Goal: Task Accomplishment & Management: Use online tool/utility

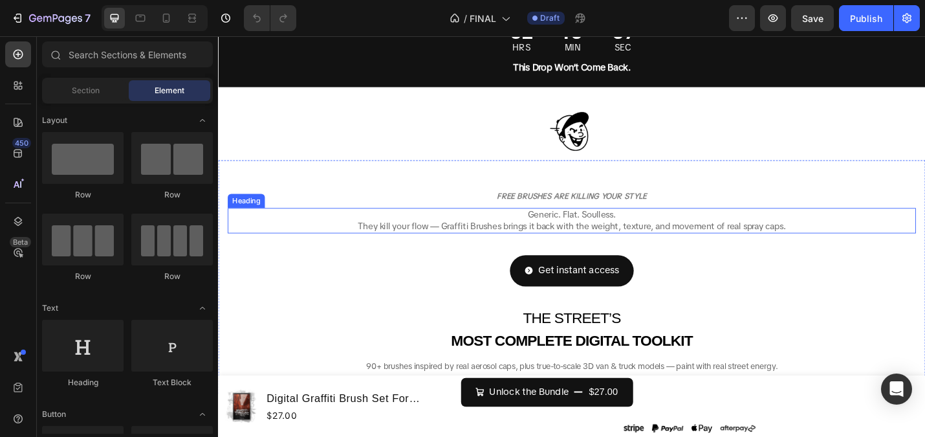
scroll to position [118, 0]
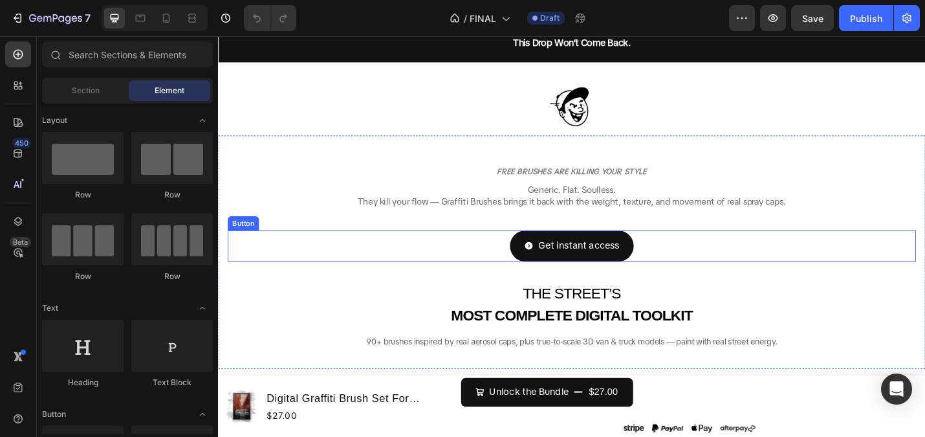
click at [505, 269] on div "Get instant access Button" at bounding box center [606, 266] width 756 height 34
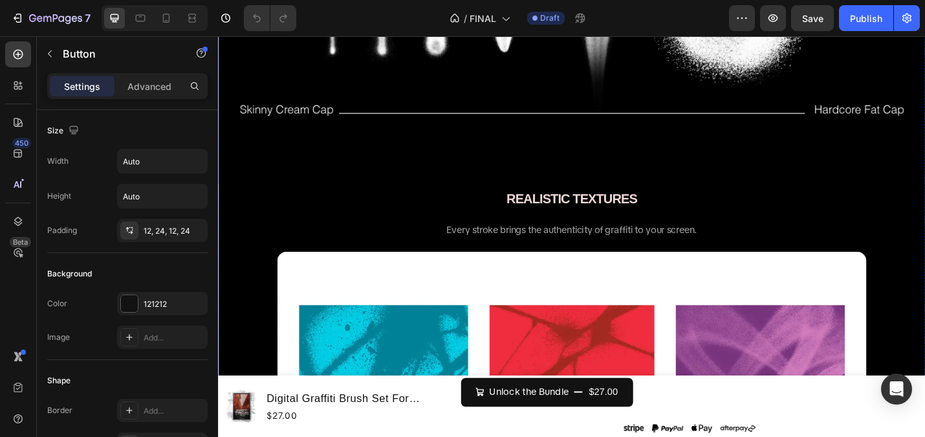
scroll to position [2271, 0]
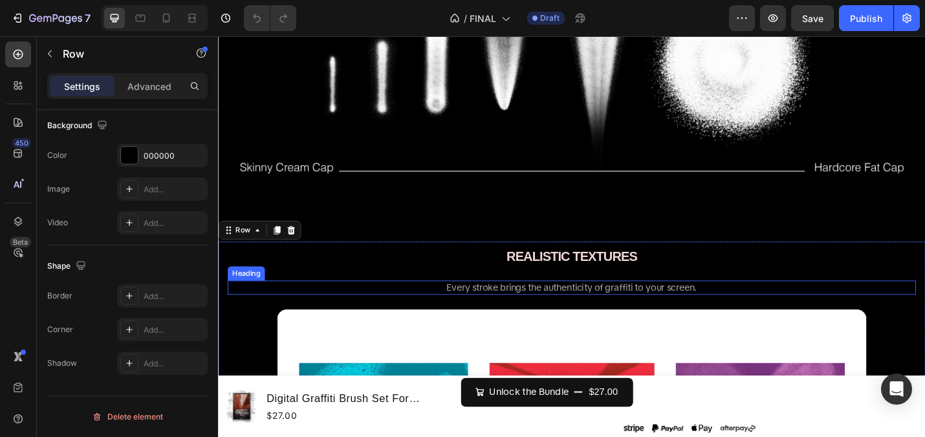
scroll to position [2194, 0]
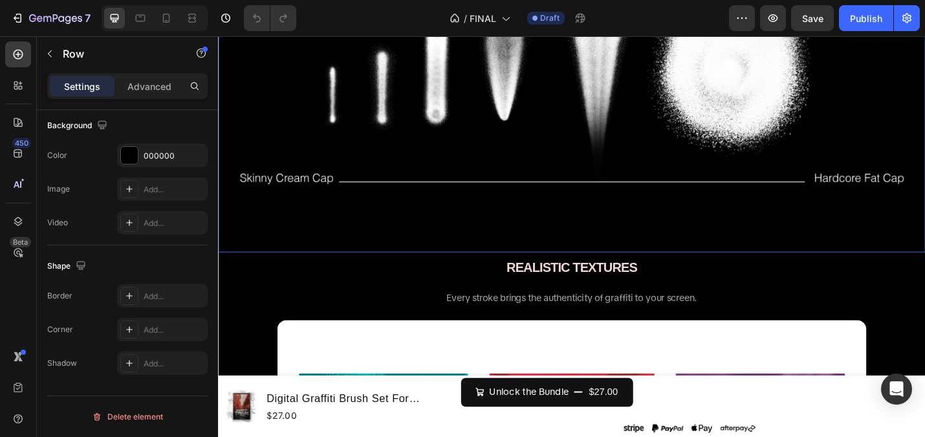
click at [369, 248] on div "SPRAY CAP LEVELS Heading From skinny caps to fat caps — every brush reacts to y…" at bounding box center [606, 29] width 756 height 466
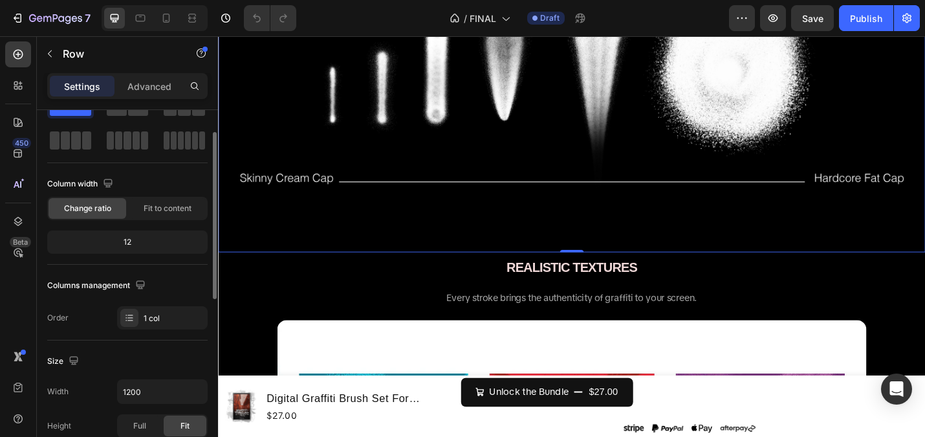
scroll to position [0, 0]
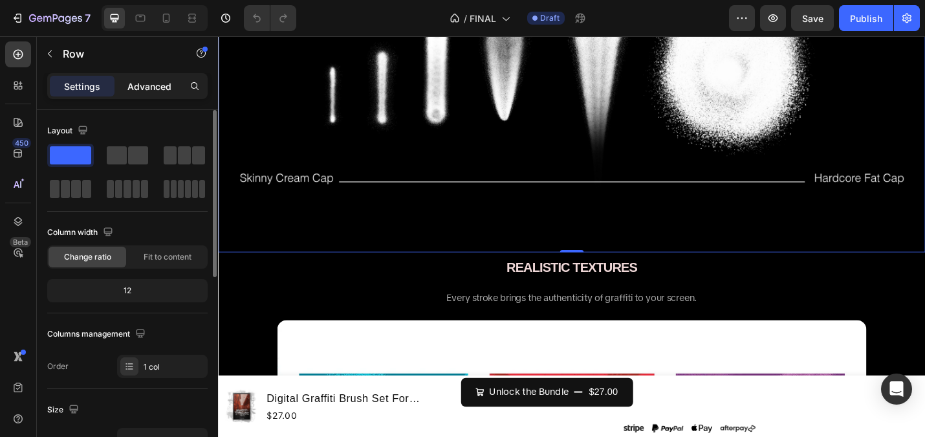
click at [148, 90] on p "Advanced" at bounding box center [149, 87] width 44 height 14
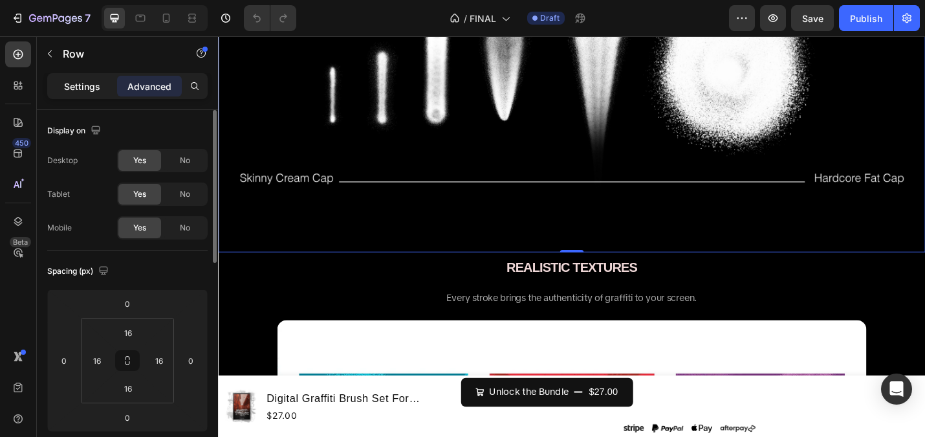
click at [70, 85] on p "Settings" at bounding box center [82, 87] width 36 height 14
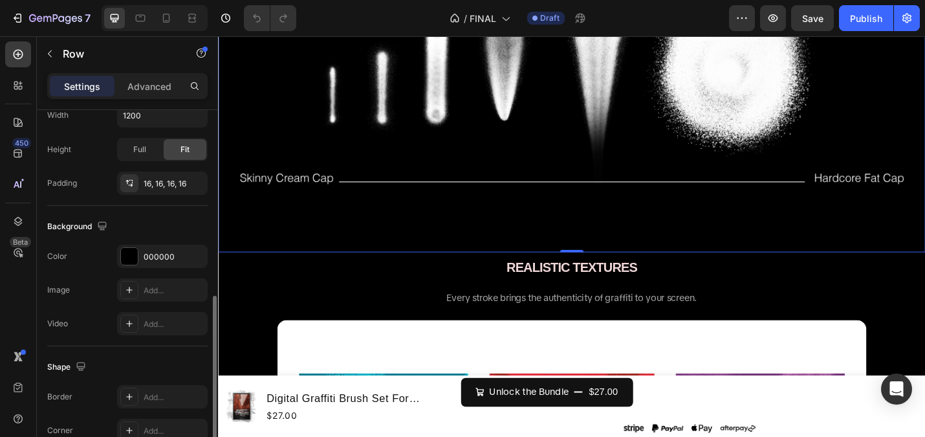
scroll to position [426, 0]
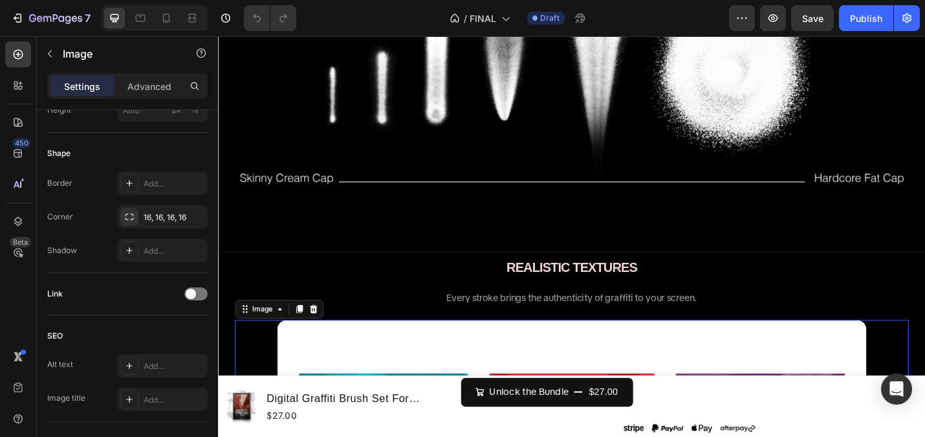
scroll to position [0, 0]
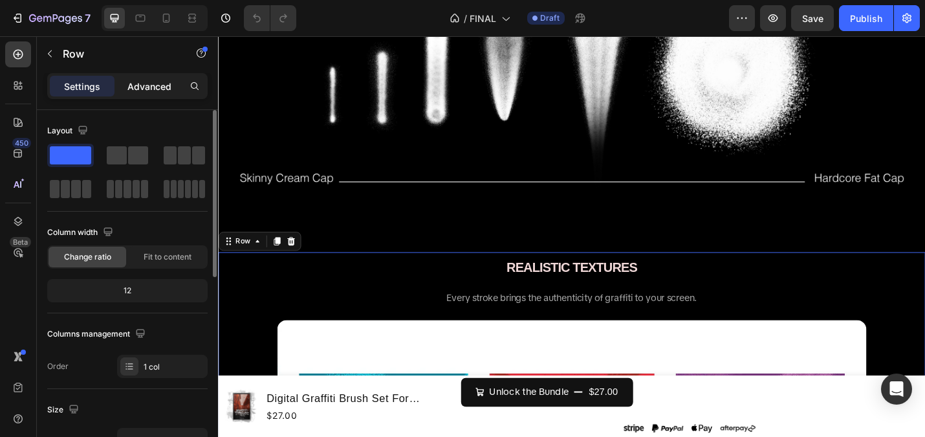
click at [131, 80] on p "Advanced" at bounding box center [149, 87] width 44 height 14
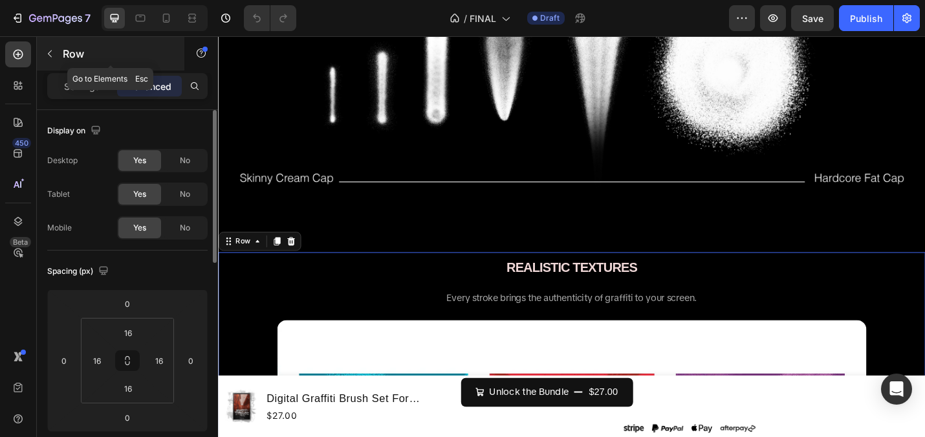
click at [50, 39] on div "Row" at bounding box center [111, 54] width 148 height 34
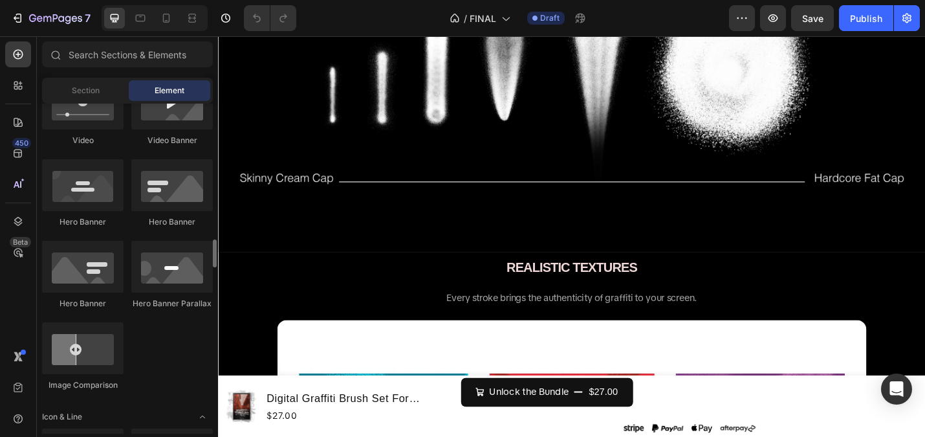
scroll to position [725, 0]
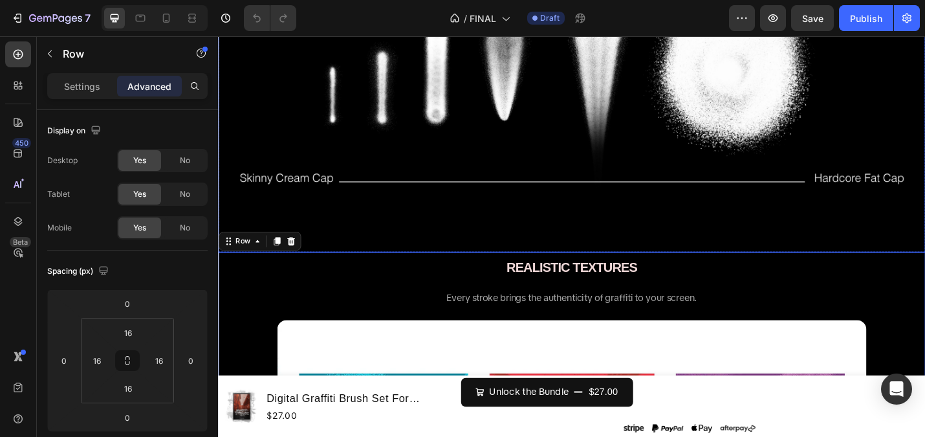
scroll to position [2215, 0]
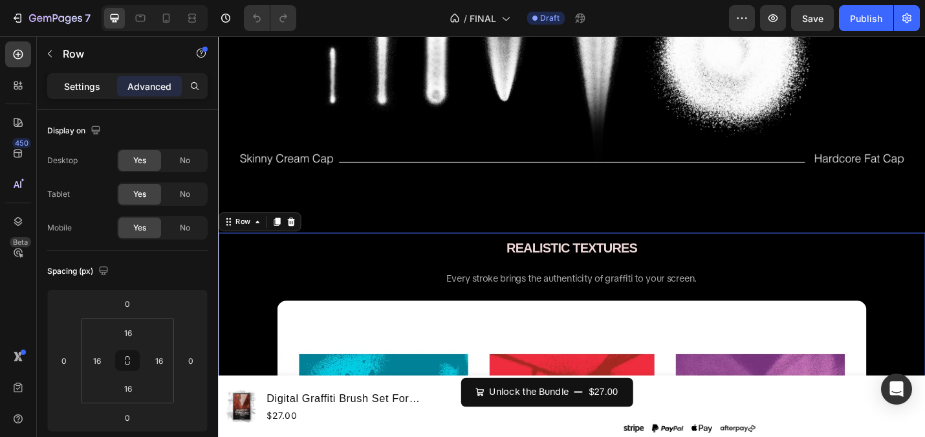
click at [92, 85] on p "Settings" at bounding box center [82, 87] width 36 height 14
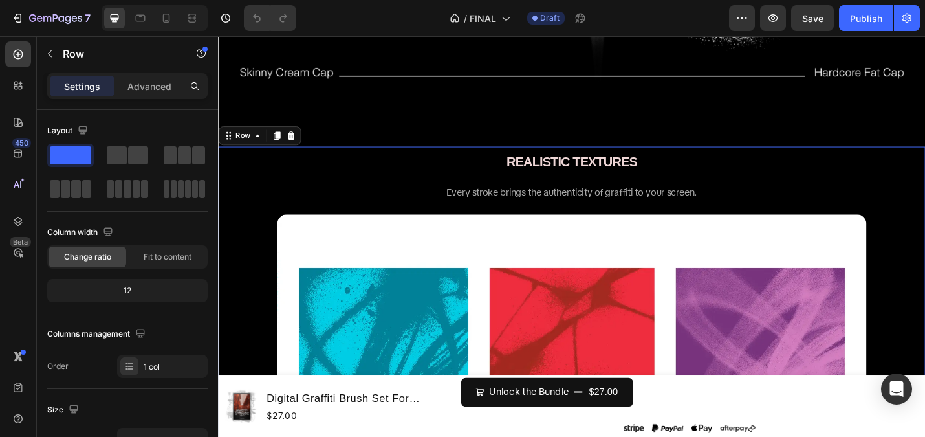
scroll to position [2337, 0]
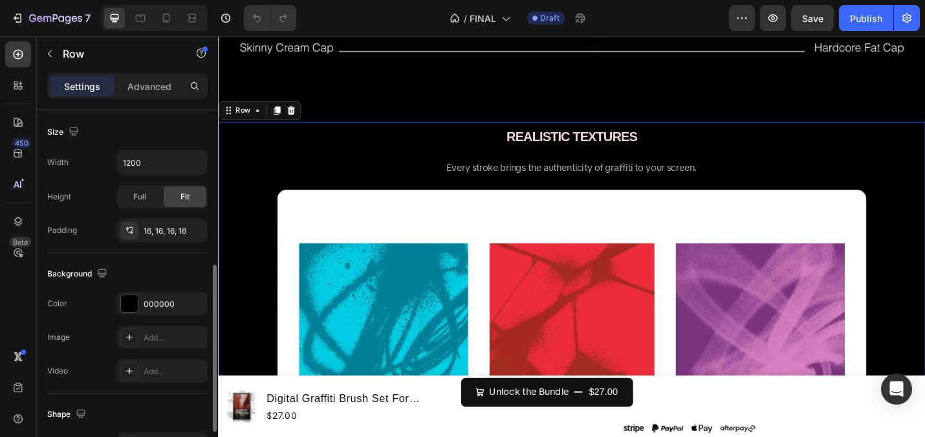
scroll to position [344, 0]
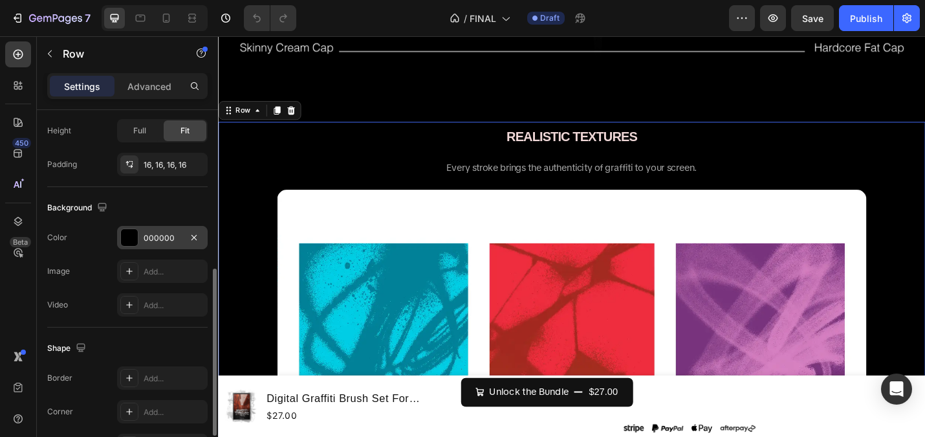
click at [132, 237] on div at bounding box center [129, 237] width 17 height 17
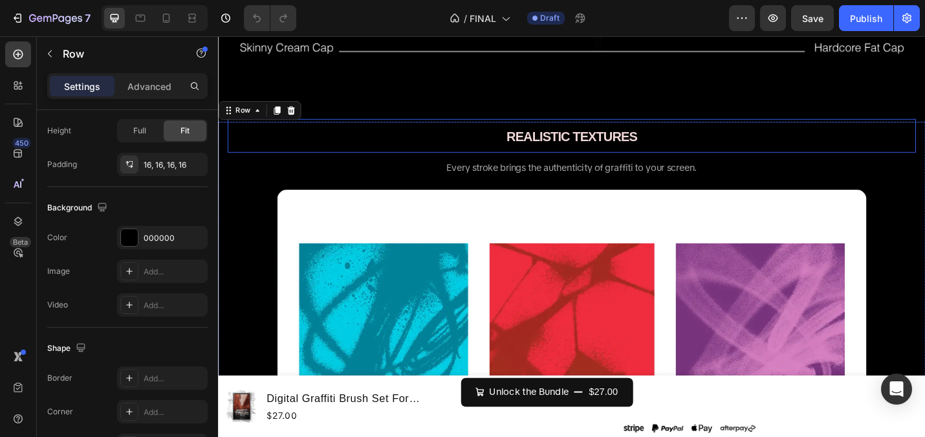
scroll to position [2330, 0]
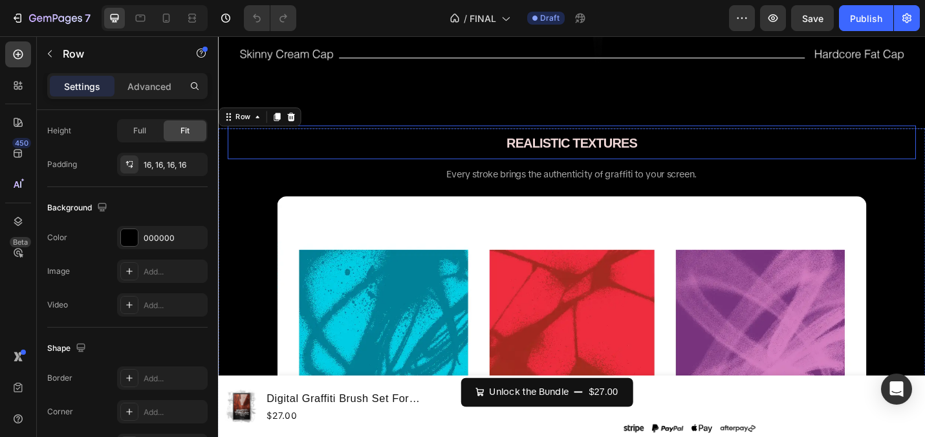
click at [481, 160] on h2 "REALISTIC TEXTURES" at bounding box center [606, 152] width 756 height 37
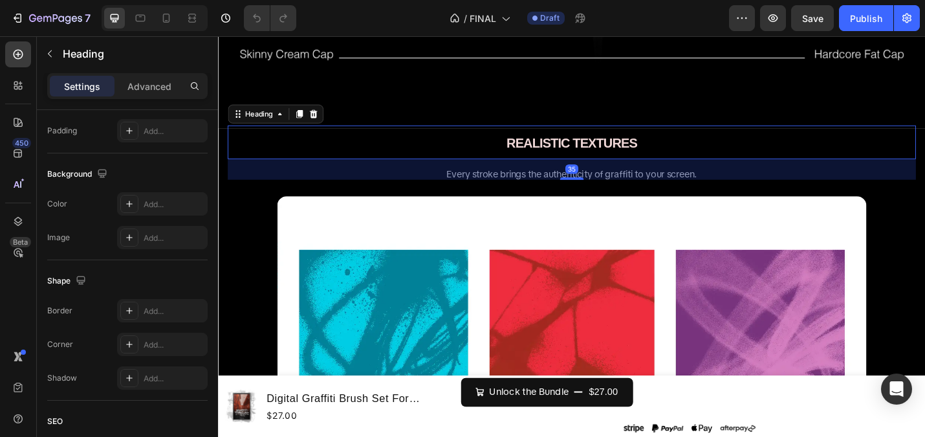
scroll to position [0, 0]
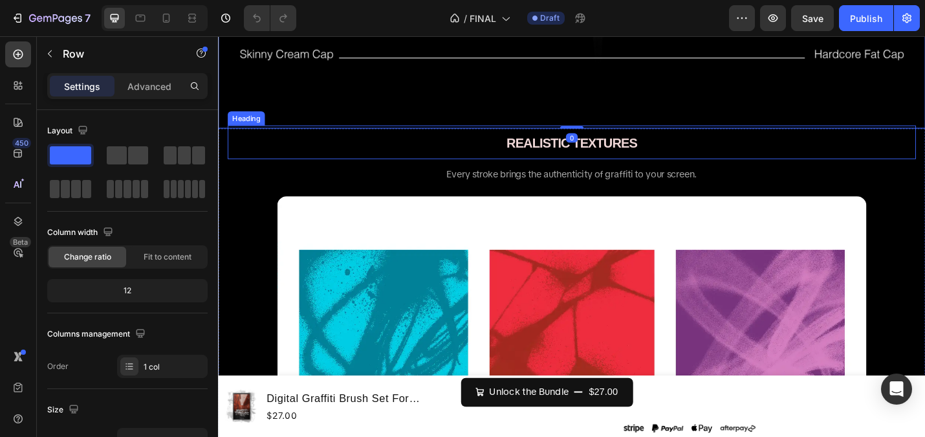
click at [473, 168] on p "⁠⁠⁠⁠⁠⁠⁠ REALISTIC TEXTURES" at bounding box center [606, 152] width 753 height 34
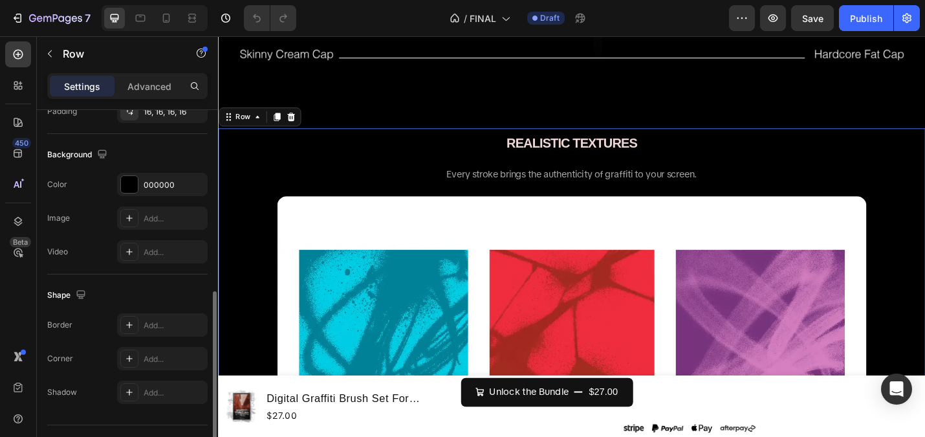
scroll to position [399, 0]
click at [155, 98] on div "Settings Advanced" at bounding box center [127, 86] width 160 height 26
click at [153, 95] on div "Advanced" at bounding box center [149, 86] width 65 height 21
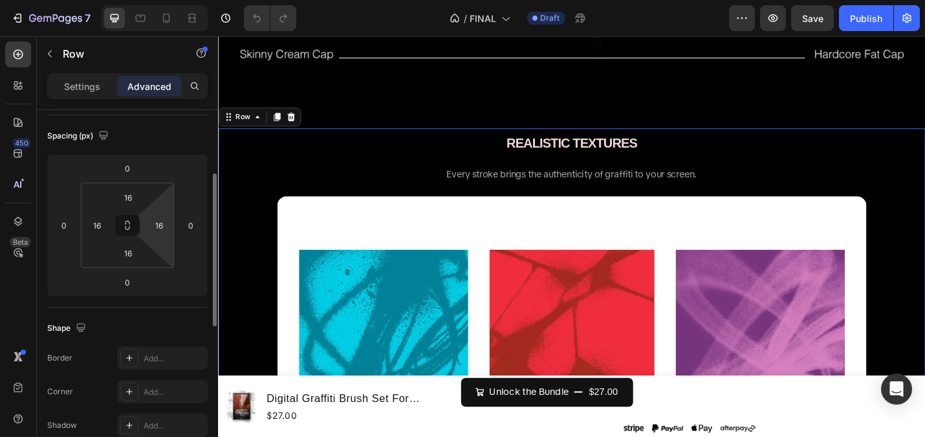
scroll to position [133, 0]
click at [132, 197] on input "16" at bounding box center [128, 199] width 26 height 19
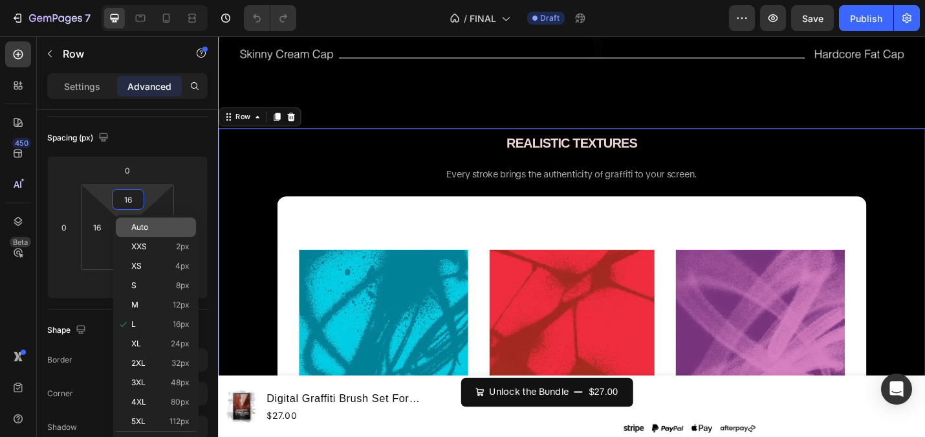
click at [153, 234] on div "Auto" at bounding box center [156, 226] width 80 height 19
type input "Auto"
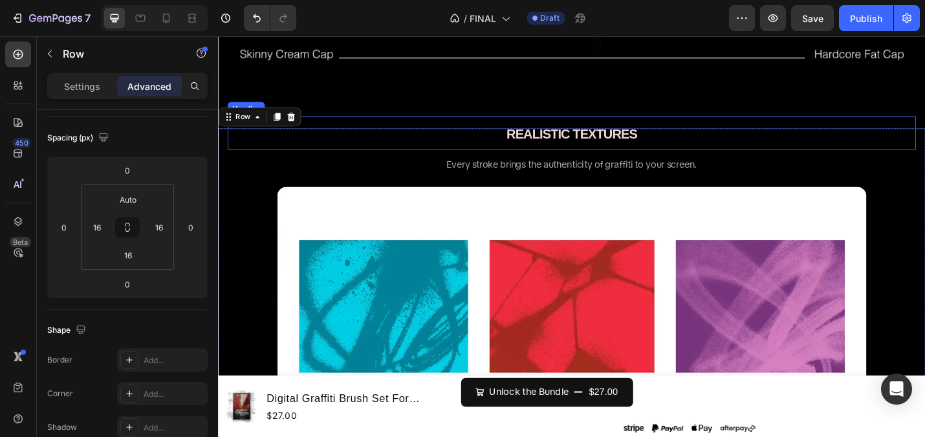
click at [340, 159] on p "⁠⁠⁠⁠⁠⁠⁠ REALISTIC TEXTURES" at bounding box center [606, 142] width 753 height 34
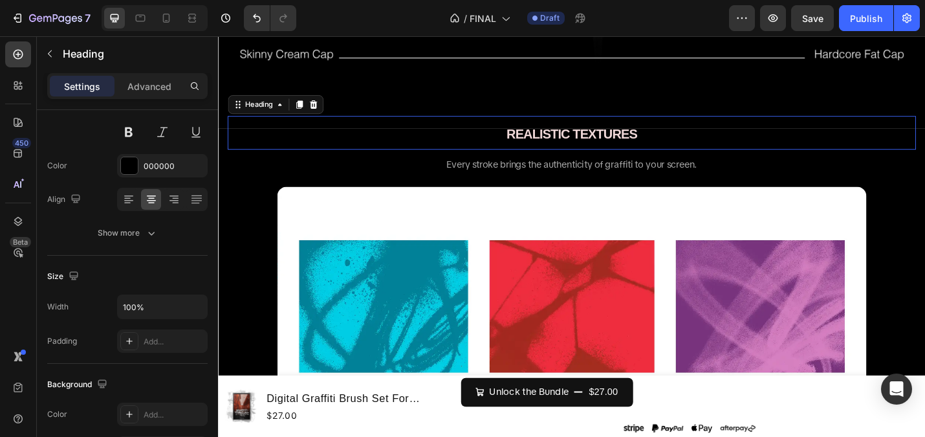
scroll to position [0, 0]
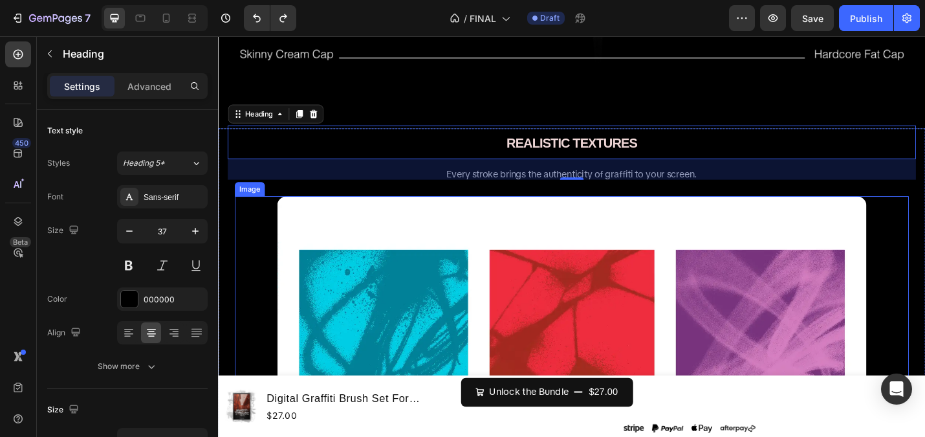
click at [250, 243] on div at bounding box center [606, 428] width 740 height 432
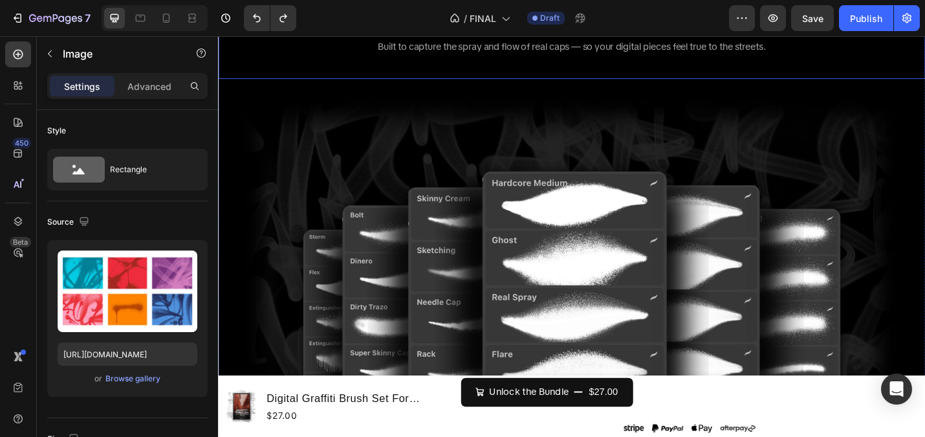
scroll to position [2958, 0]
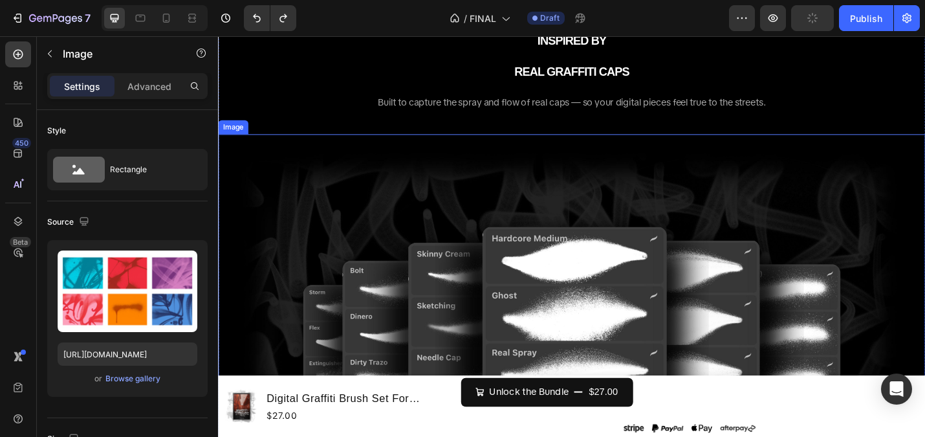
click at [884, 246] on img at bounding box center [606, 435] width 776 height 582
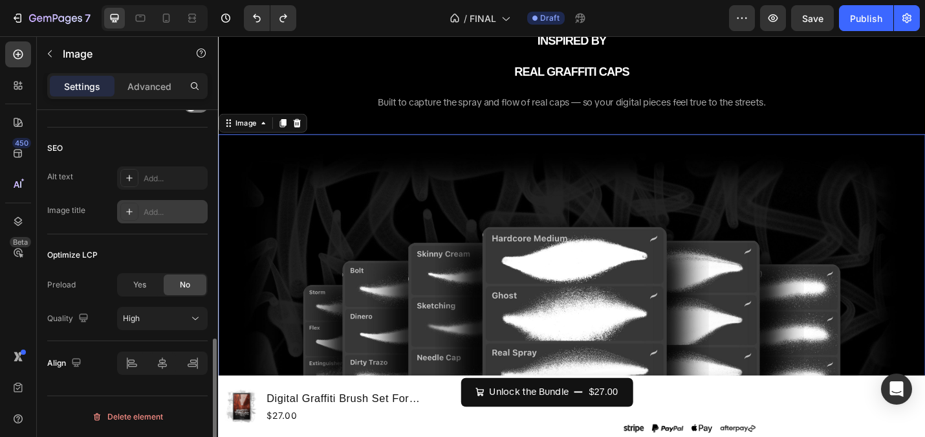
scroll to position [0, 0]
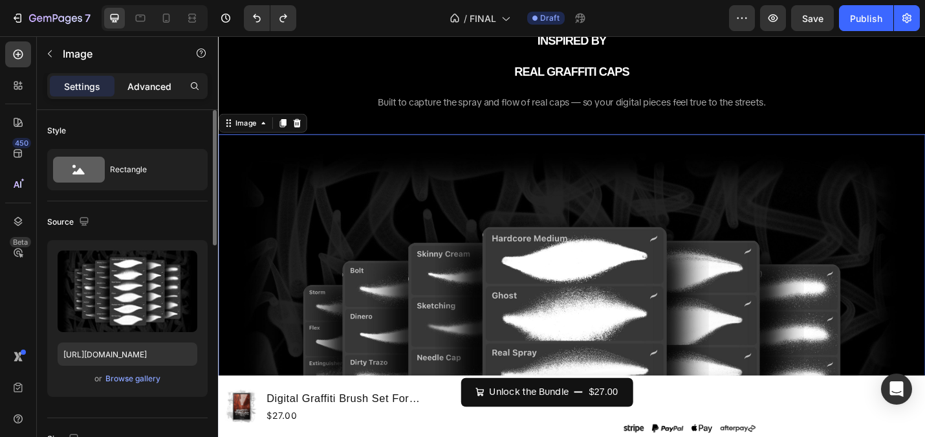
click at [140, 89] on p "Advanced" at bounding box center [149, 87] width 44 height 14
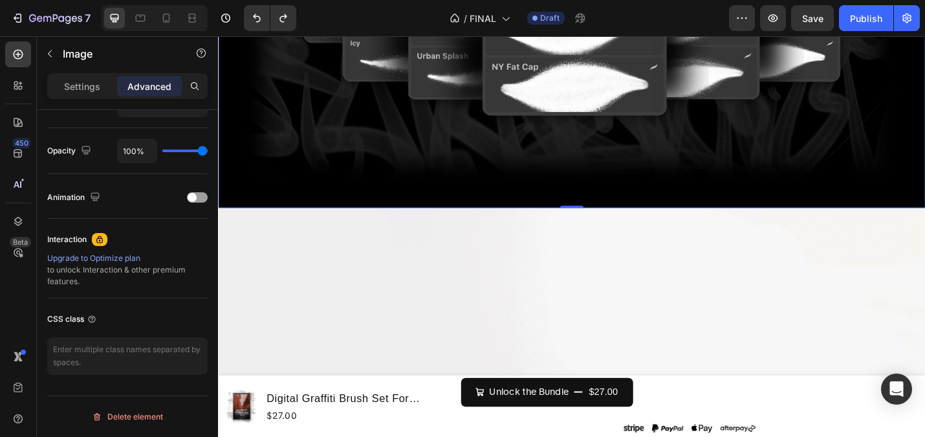
scroll to position [3626, 0]
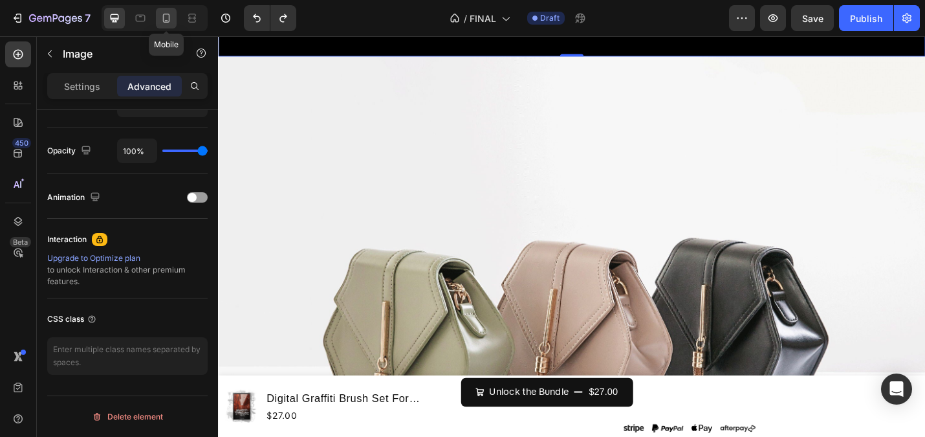
click at [162, 12] on icon at bounding box center [166, 18] width 13 height 13
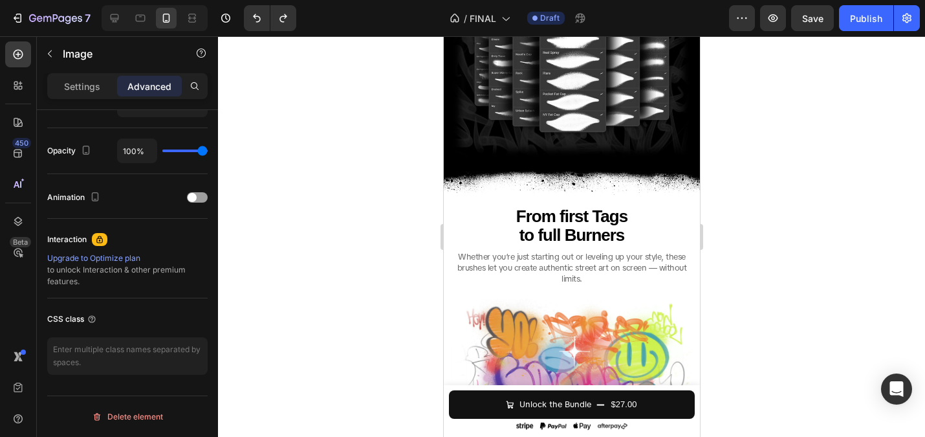
scroll to position [1881, 0]
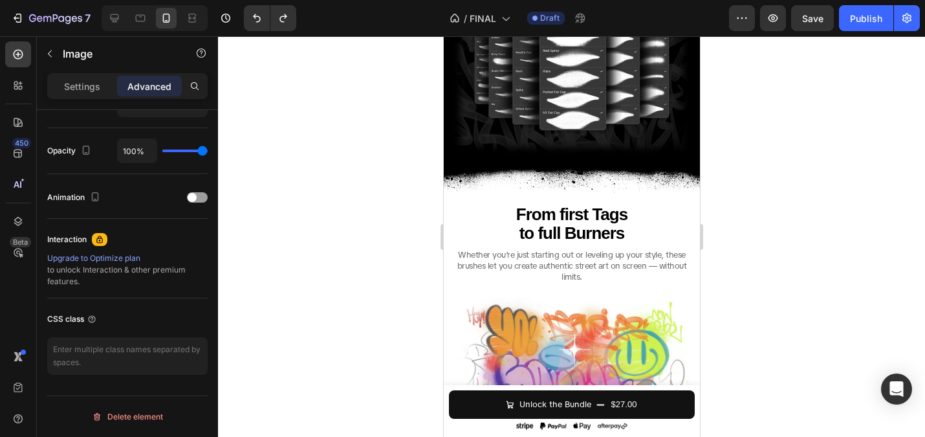
click at [526, 161] on img at bounding box center [571, 68] width 256 height 192
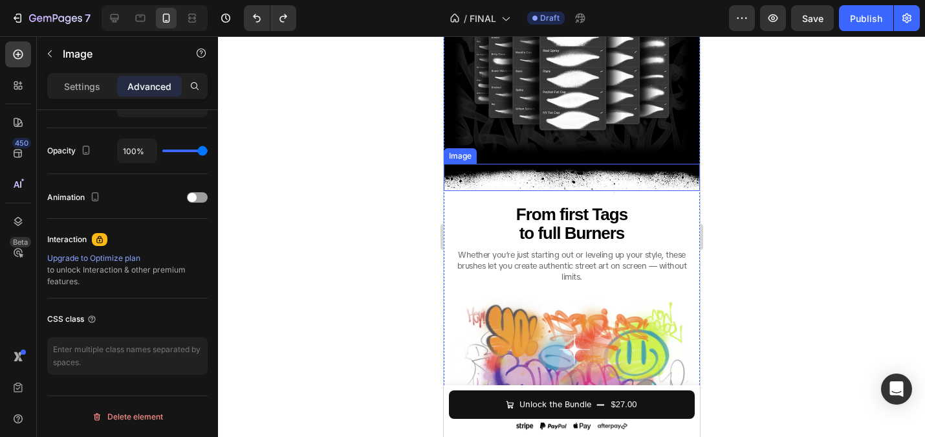
click at [509, 166] on img at bounding box center [571, 177] width 256 height 27
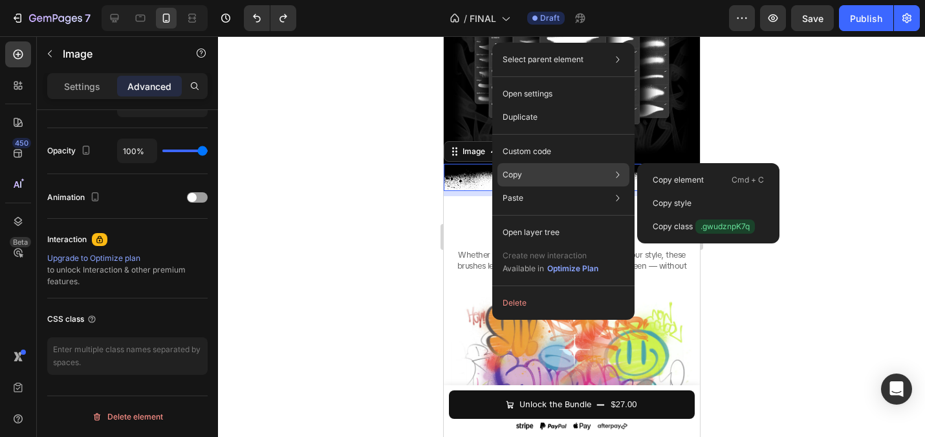
click at [517, 176] on p "Copy" at bounding box center [512, 175] width 19 height 12
click at [679, 175] on p "Copy element" at bounding box center [678, 180] width 51 height 12
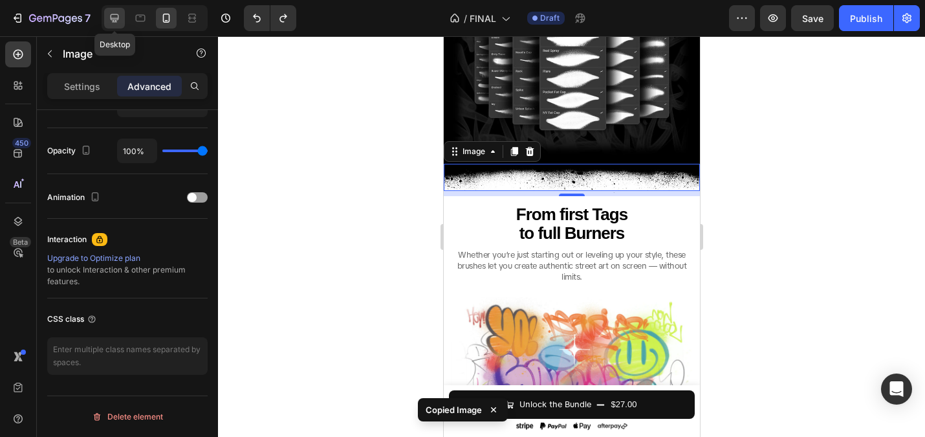
click at [115, 13] on icon at bounding box center [114, 18] width 13 height 13
type input "0"
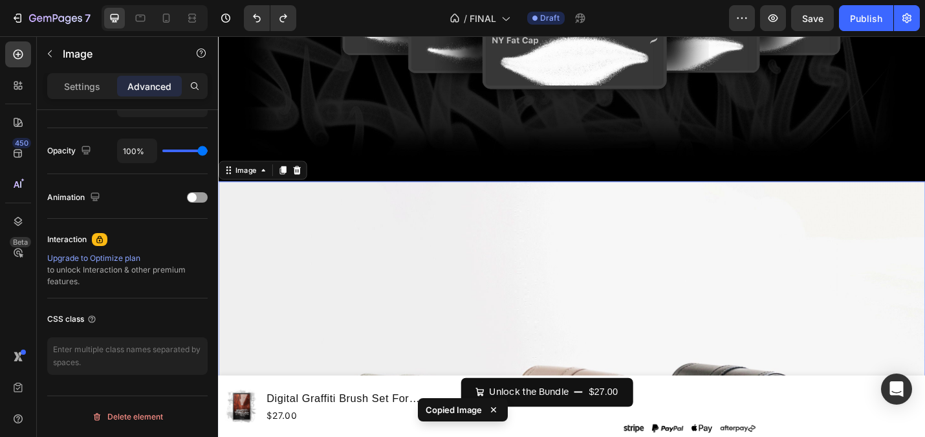
scroll to position [3479, 0]
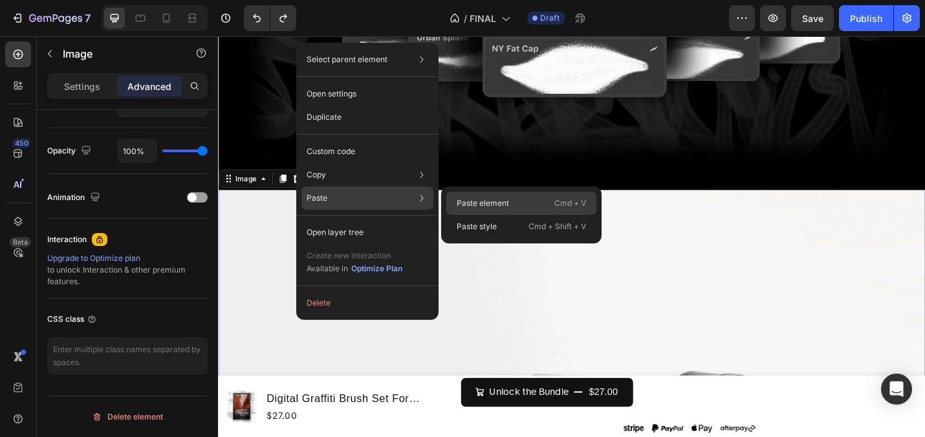
click at [516, 215] on div "Paste element Cmd + V" at bounding box center [521, 226] width 150 height 23
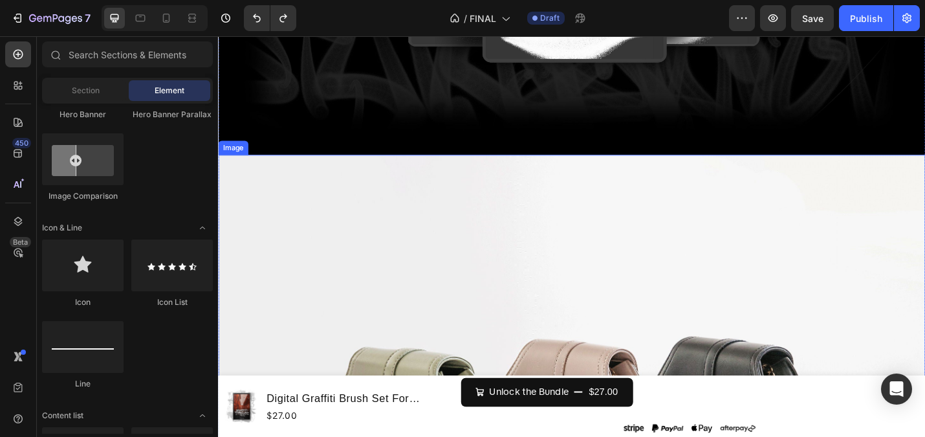
scroll to position [3555, 0]
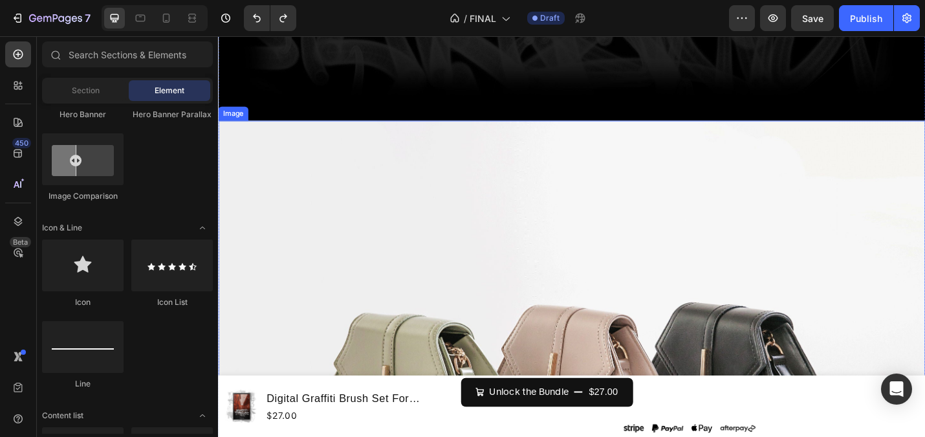
click at [490, 257] on img at bounding box center [606, 420] width 776 height 582
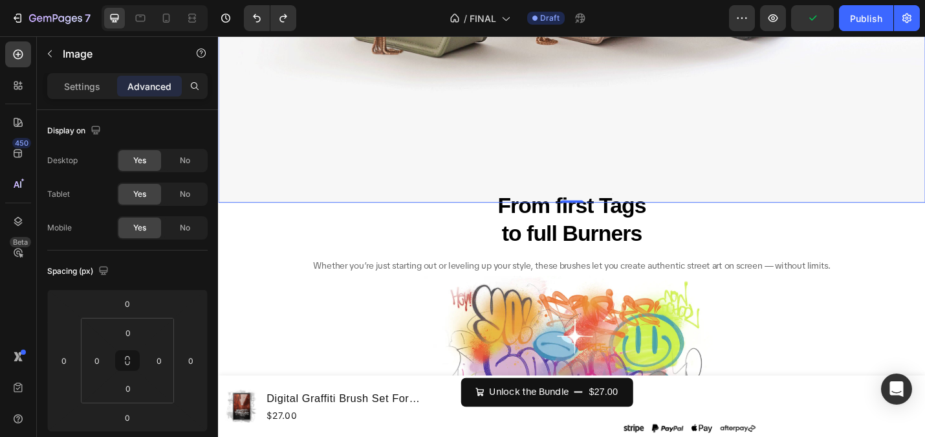
scroll to position [3967, 0]
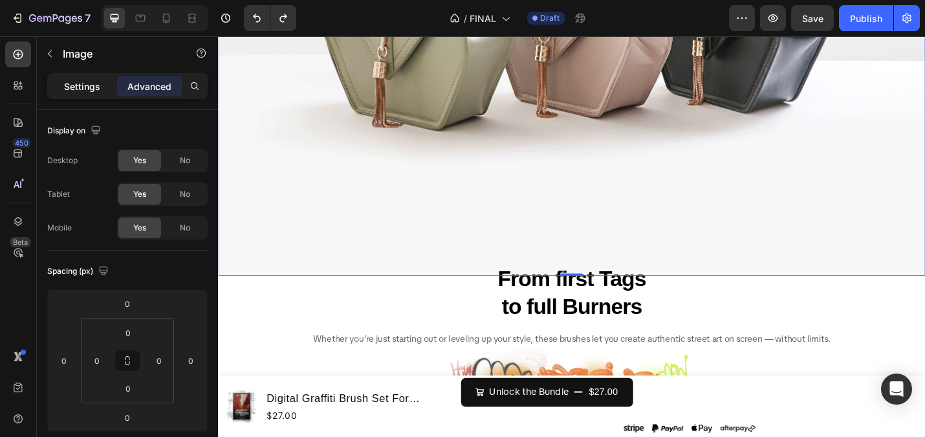
click at [86, 86] on p "Settings" at bounding box center [82, 87] width 36 height 14
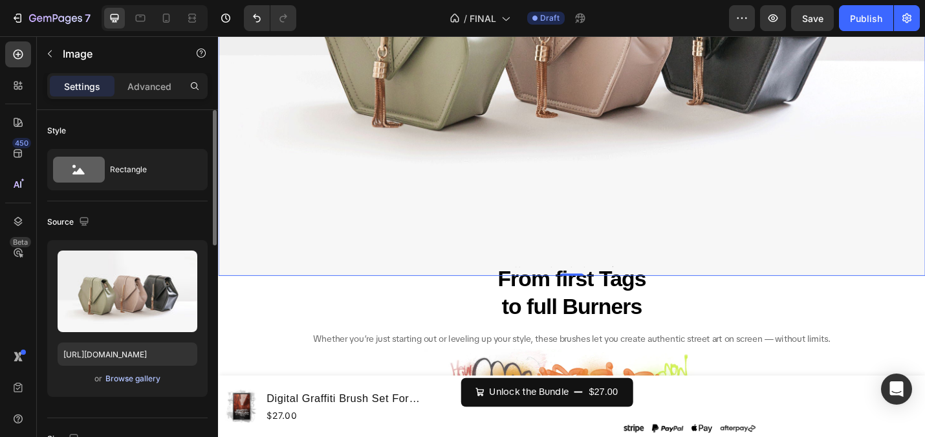
click at [131, 378] on div "Browse gallery" at bounding box center [132, 379] width 55 height 12
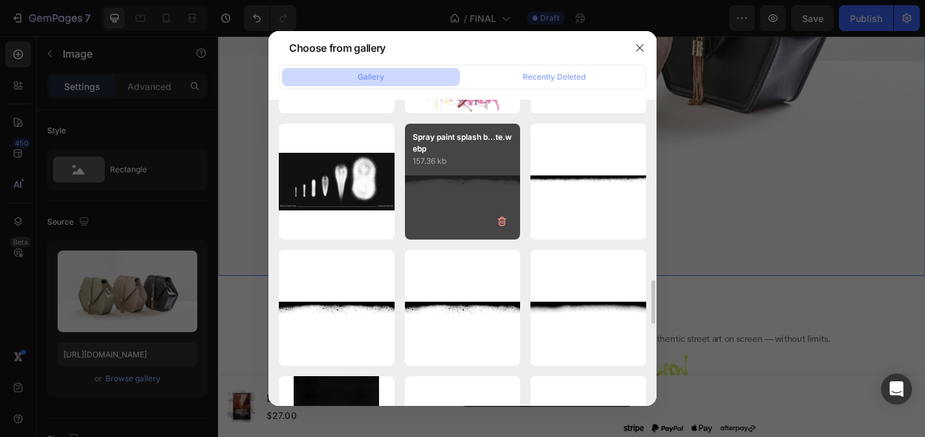
scroll to position [1114, 0]
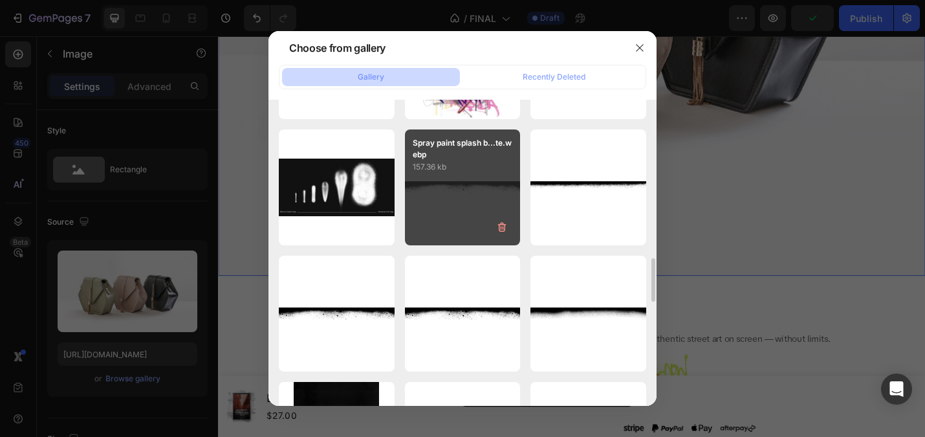
click at [473, 184] on div "Spray paint splash b...te.webp 157.36 kb" at bounding box center [463, 187] width 116 height 116
type input "[URL][DOMAIN_NAME]"
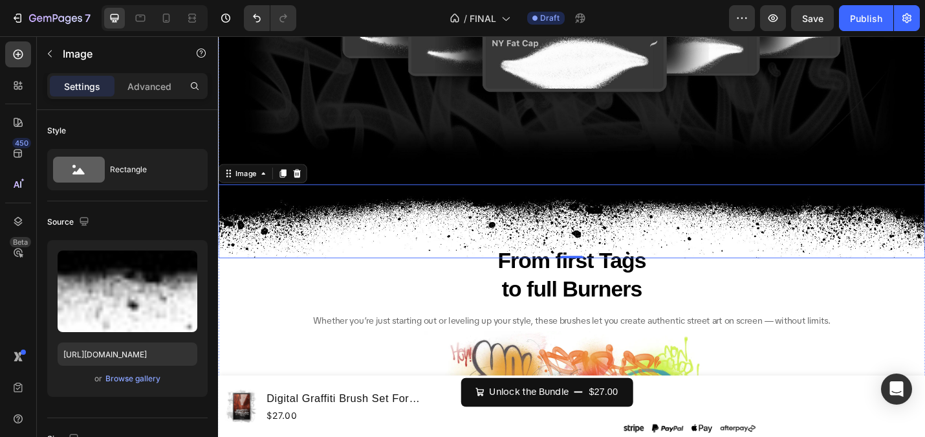
scroll to position [3474, 0]
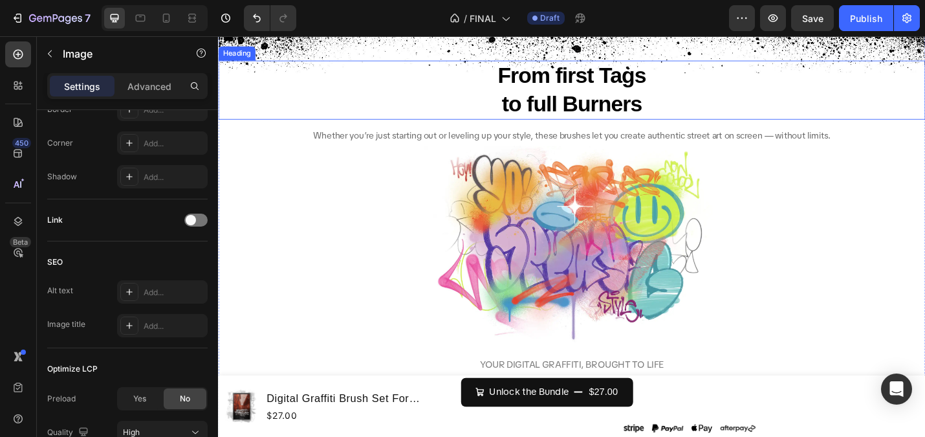
scroll to position [3693, 0]
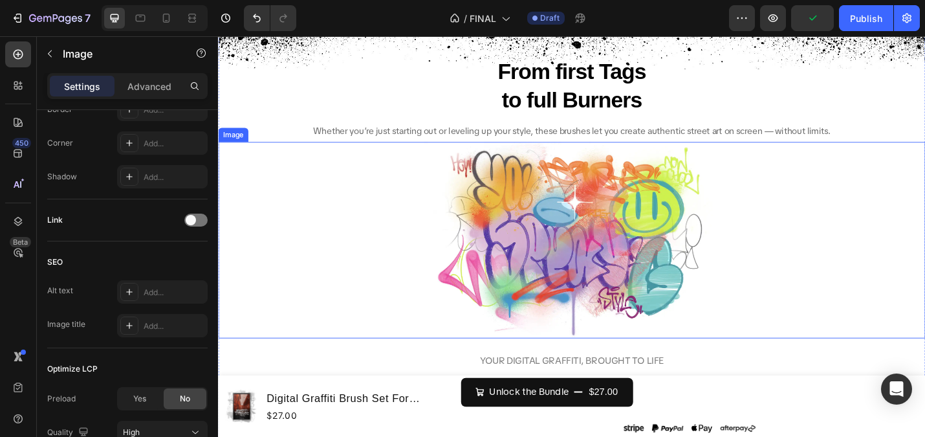
click at [581, 221] on img at bounding box center [605, 259] width 323 height 215
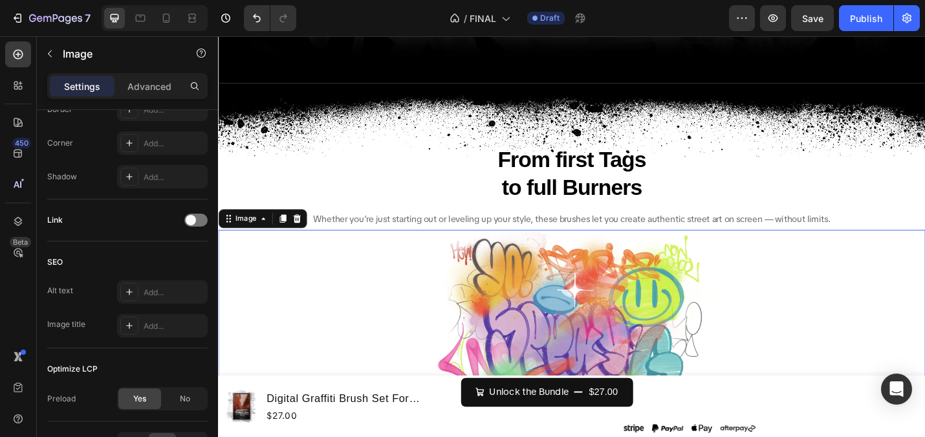
scroll to position [3578, 0]
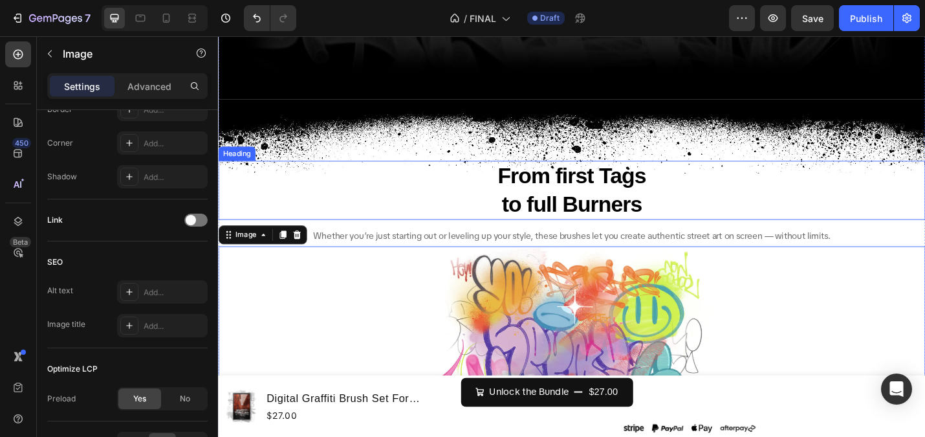
click at [578, 193] on h2 "From first Tags to full Burners" at bounding box center [606, 205] width 776 height 65
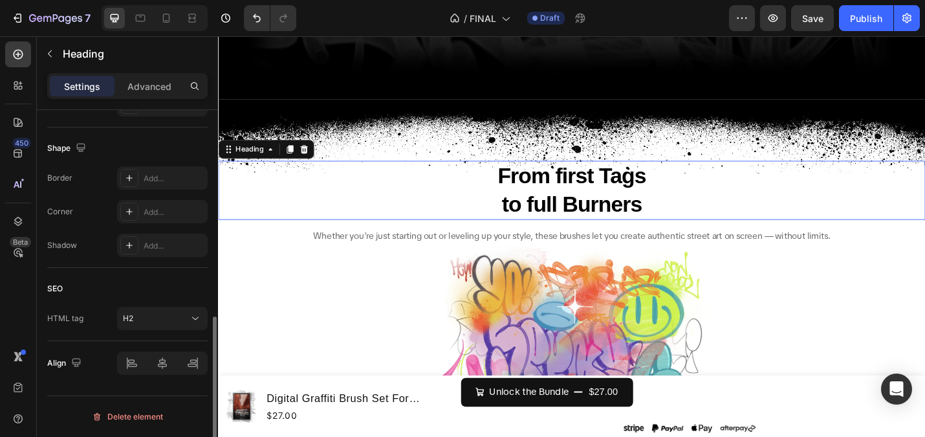
scroll to position [0, 0]
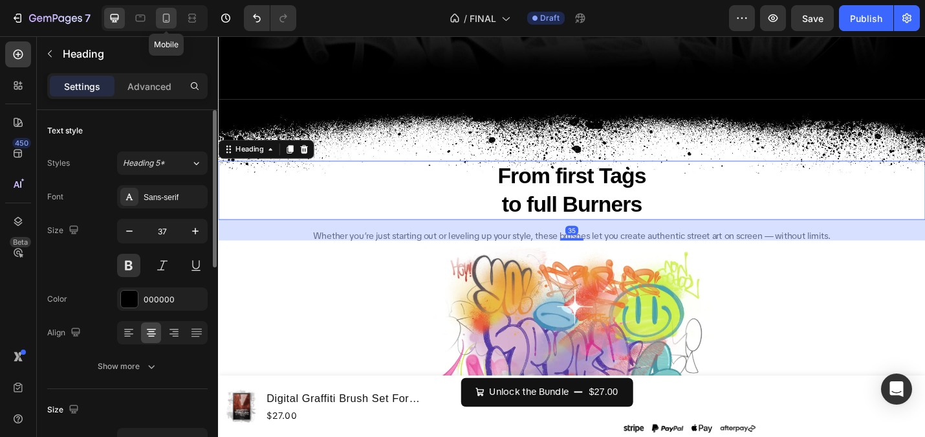
click at [162, 19] on icon at bounding box center [166, 18] width 13 height 13
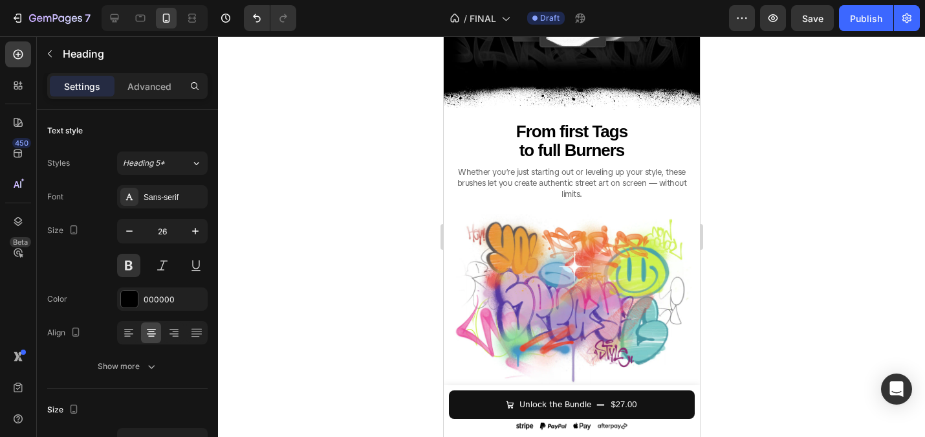
scroll to position [1907, 0]
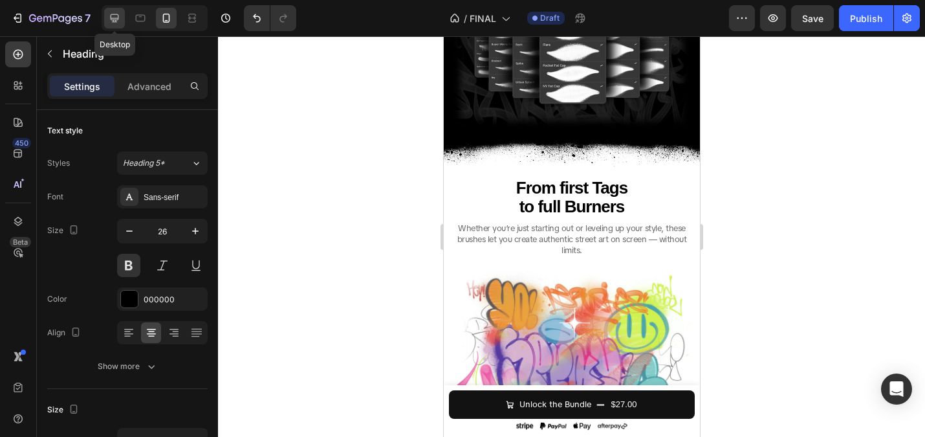
drag, startPoint x: 111, startPoint y: 21, endPoint x: 326, endPoint y: 111, distance: 232.6
click at [111, 21] on icon at bounding box center [114, 18] width 13 height 13
type input "37"
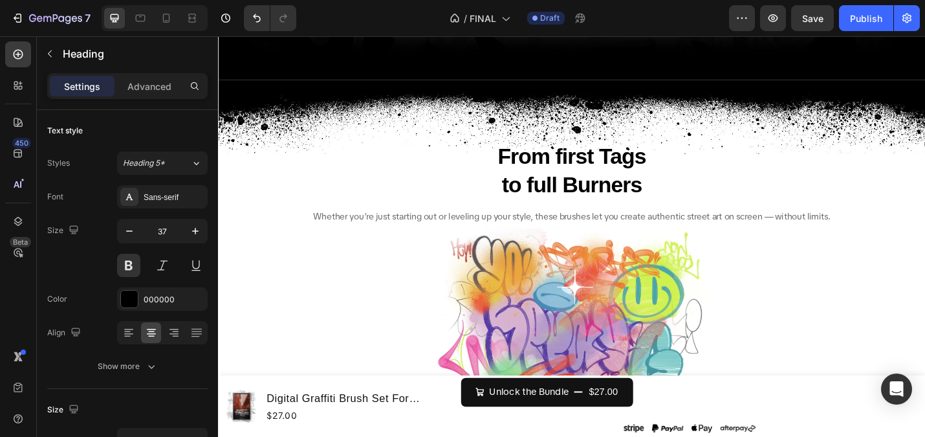
scroll to position [3580, 0]
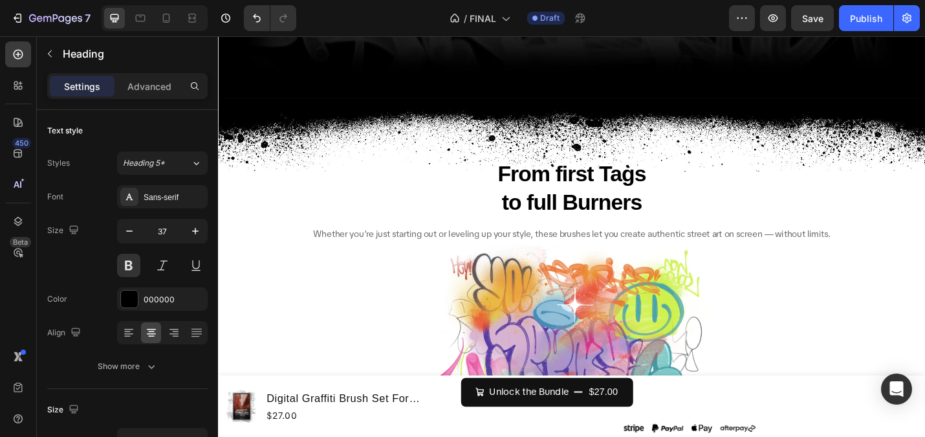
click at [614, 195] on h2 "From first Tags to full Burners" at bounding box center [606, 203] width 776 height 65
click at [588, 186] on p "From first Tags to full Burners" at bounding box center [606, 203] width 774 height 62
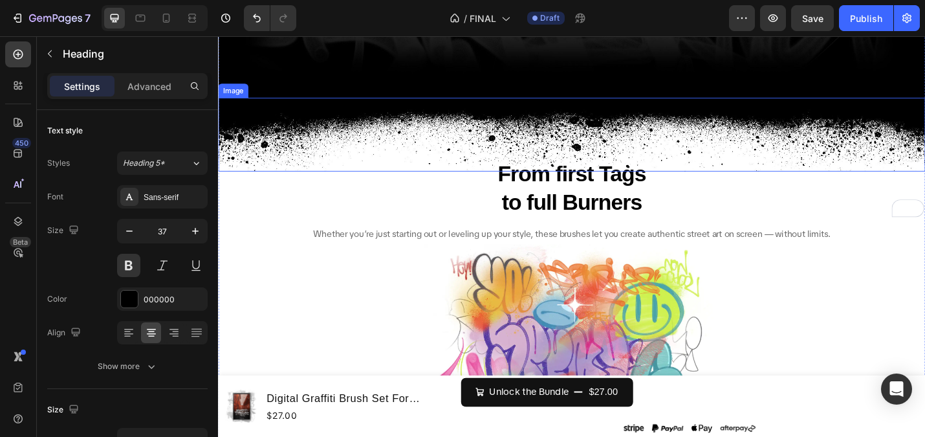
click at [575, 146] on img at bounding box center [606, 144] width 776 height 81
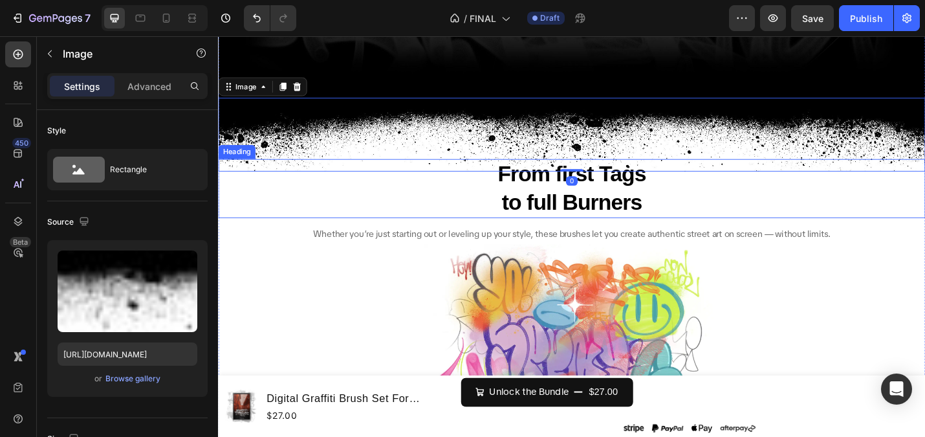
click at [544, 184] on p "From first Tags to full Burners" at bounding box center [606, 203] width 774 height 62
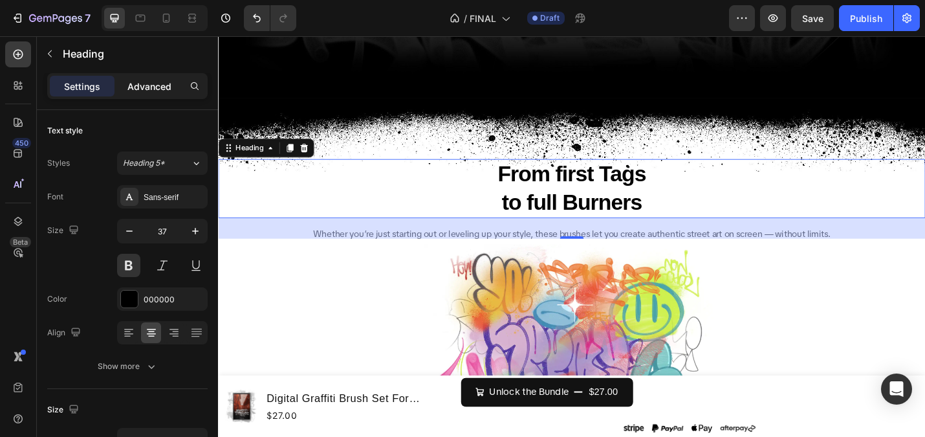
click at [146, 76] on div "Advanced" at bounding box center [149, 86] width 65 height 21
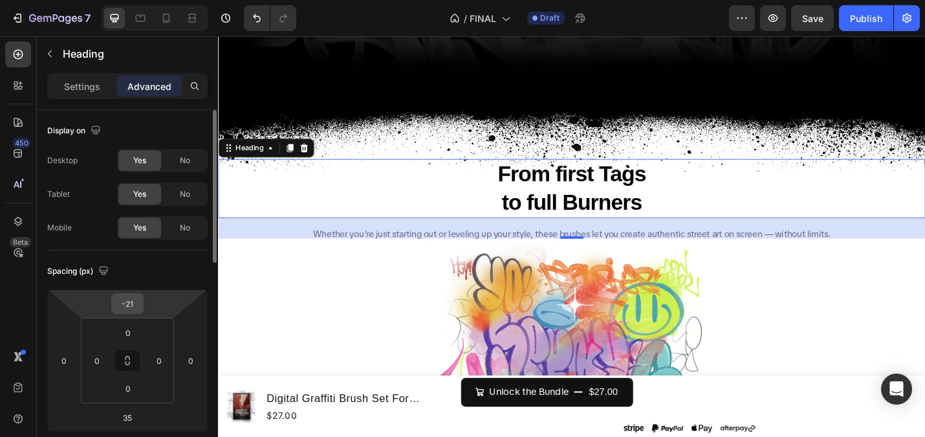
click at [129, 302] on input "-21" at bounding box center [128, 303] width 26 height 19
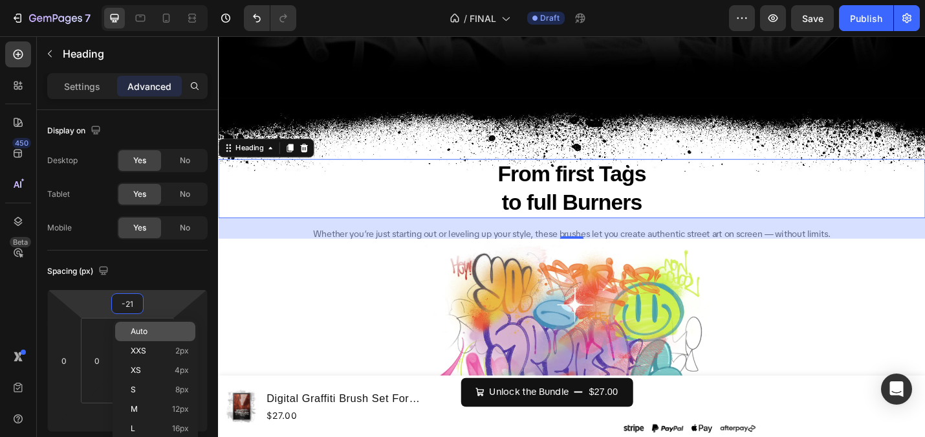
click at [151, 325] on div "Auto" at bounding box center [155, 331] width 80 height 19
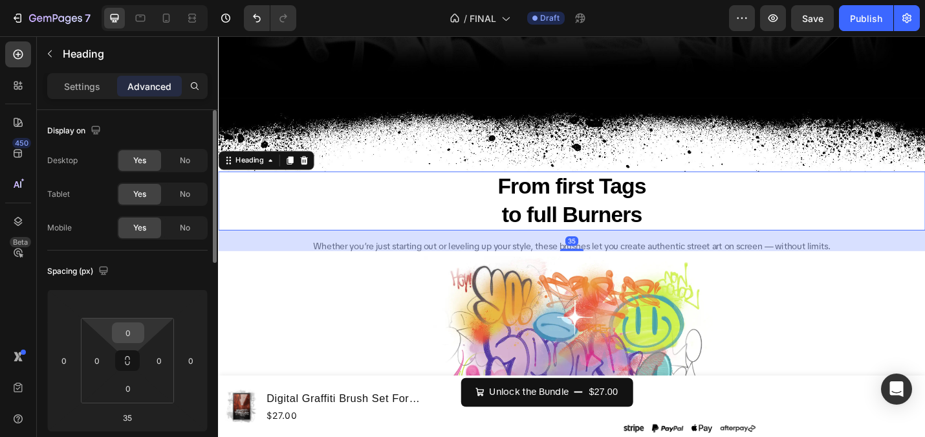
click at [127, 329] on input "0" at bounding box center [128, 332] width 26 height 19
click at [126, 312] on input "number" at bounding box center [128, 303] width 26 height 19
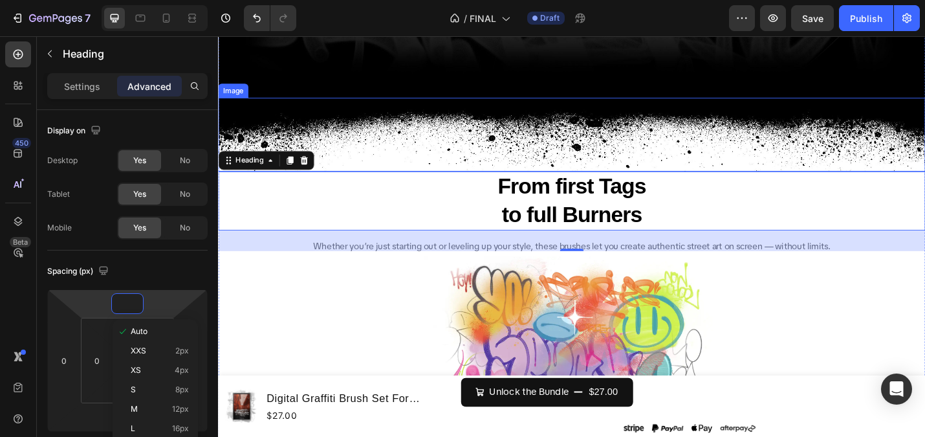
click at [364, 129] on img at bounding box center [606, 144] width 776 height 81
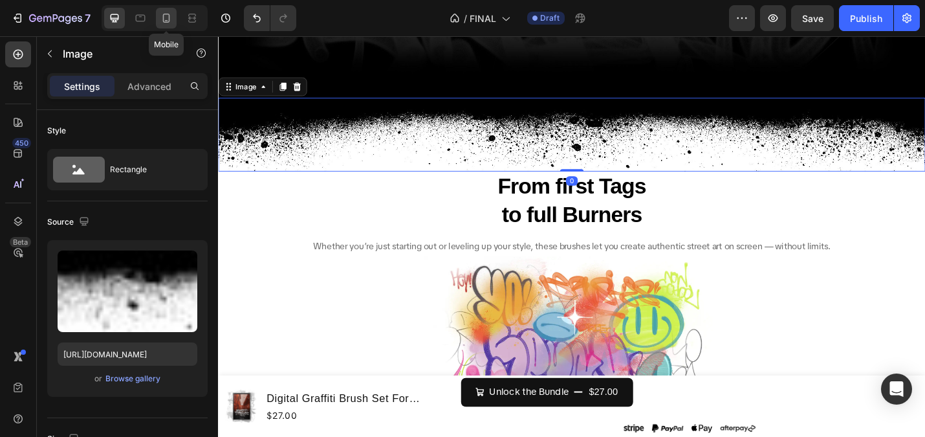
click at [166, 16] on icon at bounding box center [166, 18] width 13 height 13
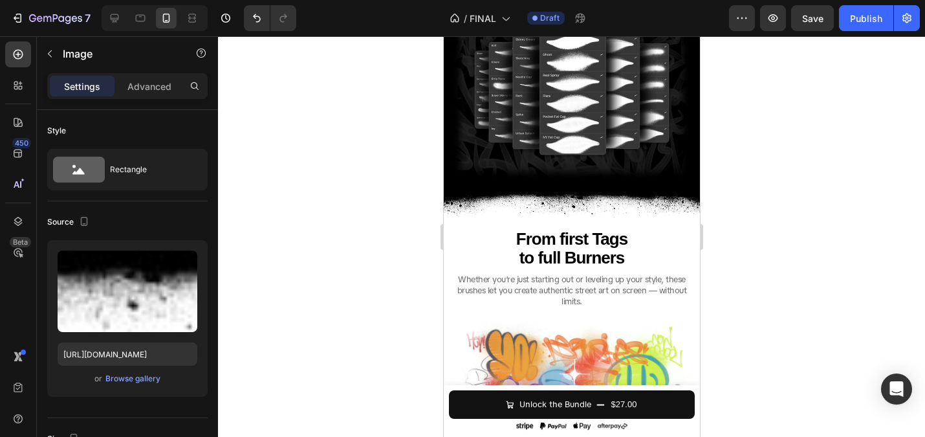
scroll to position [1842, 0]
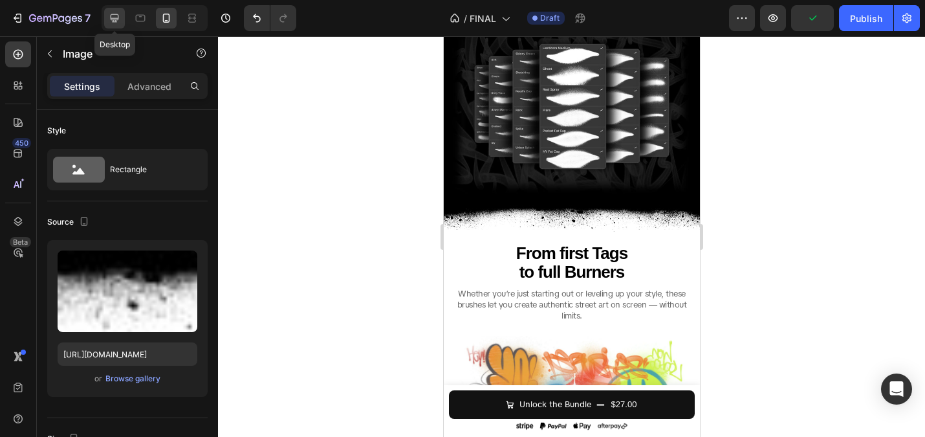
drag, startPoint x: 115, startPoint y: 17, endPoint x: 232, endPoint y: 112, distance: 151.0
click at [115, 17] on icon at bounding box center [114, 18] width 13 height 13
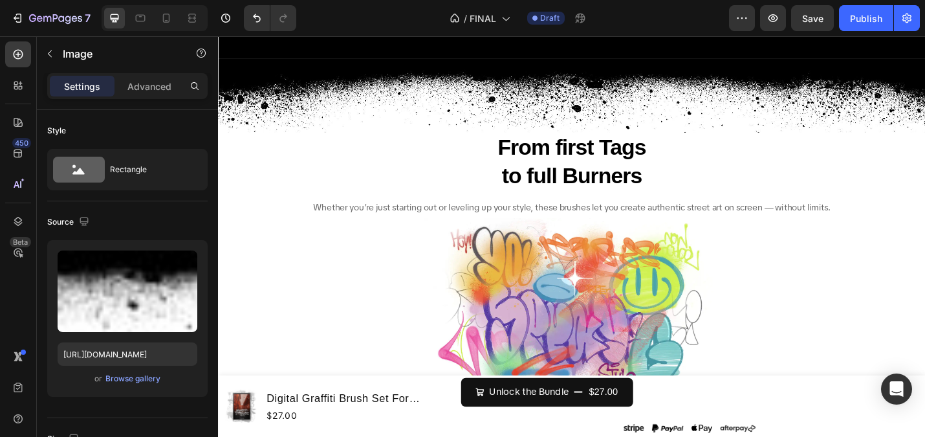
scroll to position [3624, 0]
click at [569, 227] on span "Whether you’re just starting out or leveling up your style, these brushes let y…" at bounding box center [606, 223] width 569 height 13
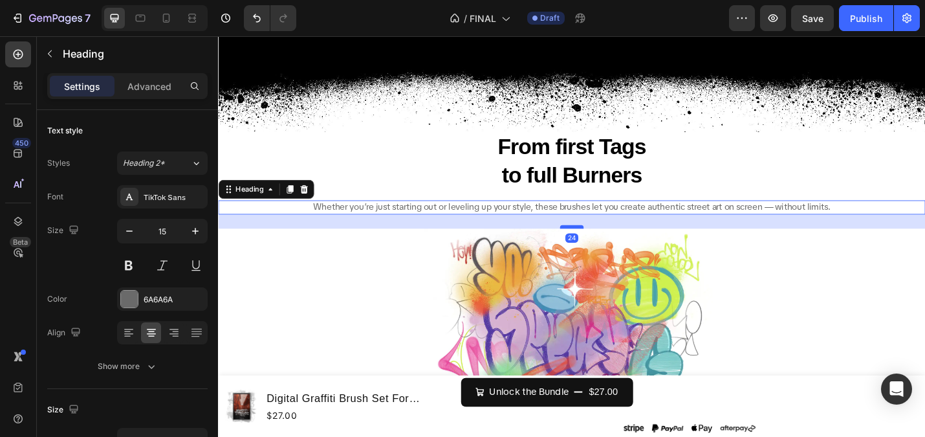
drag, startPoint x: 608, startPoint y: 233, endPoint x: 608, endPoint y: 245, distance: 12.3
click at [608, 245] on div at bounding box center [606, 245] width 26 height 4
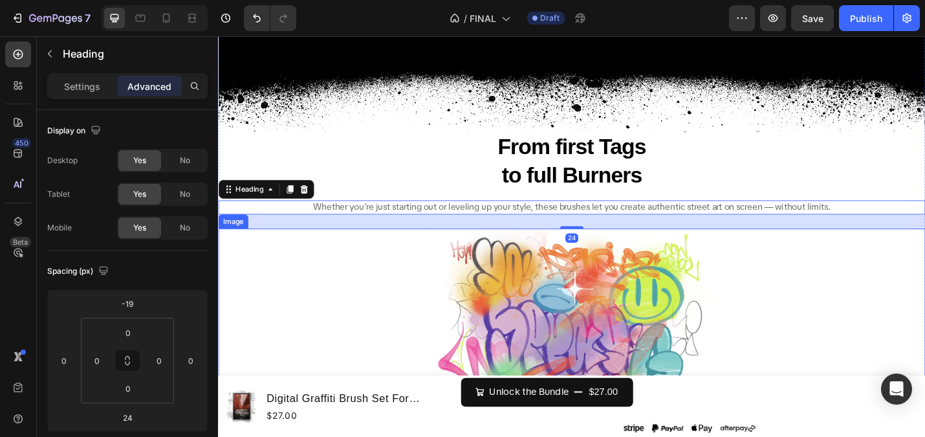
click at [587, 313] on img at bounding box center [605, 354] width 323 height 215
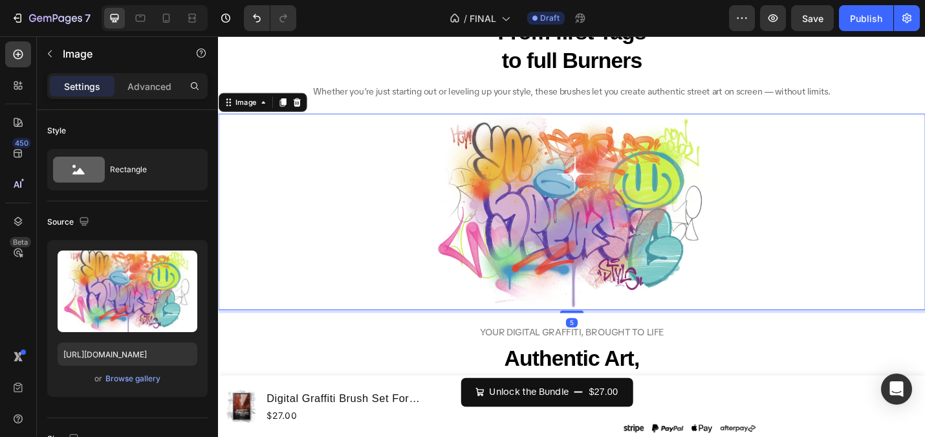
scroll to position [3756, 0]
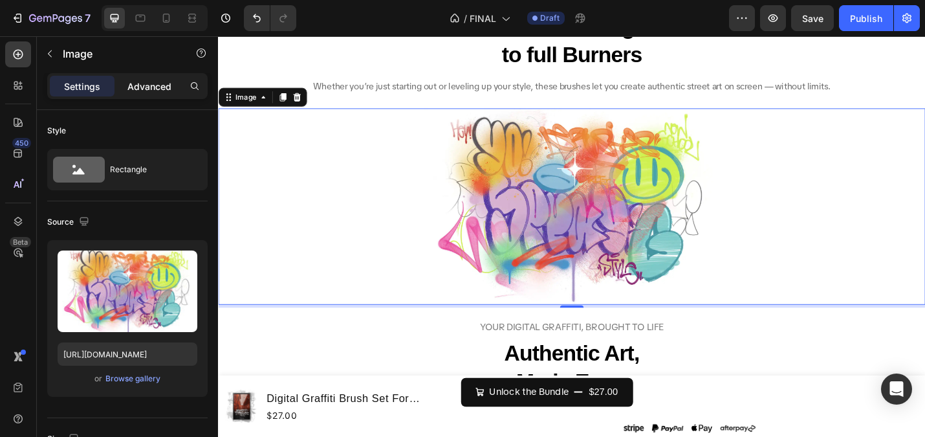
click at [144, 88] on p "Advanced" at bounding box center [149, 87] width 44 height 14
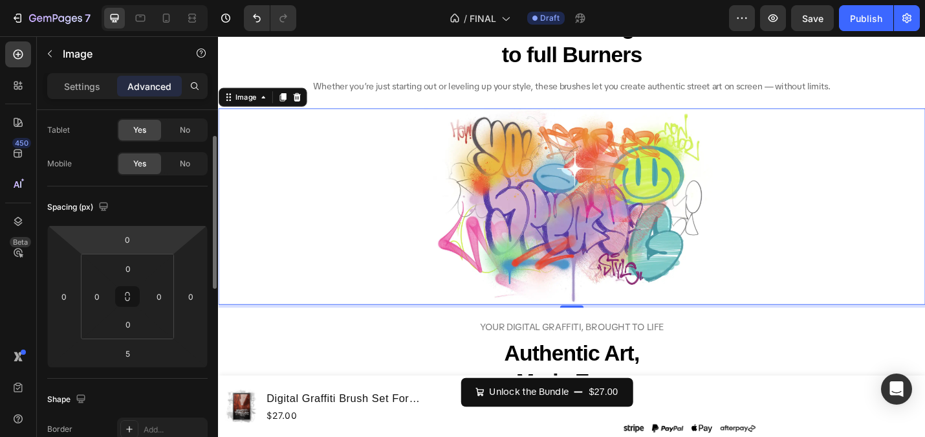
scroll to position [0, 0]
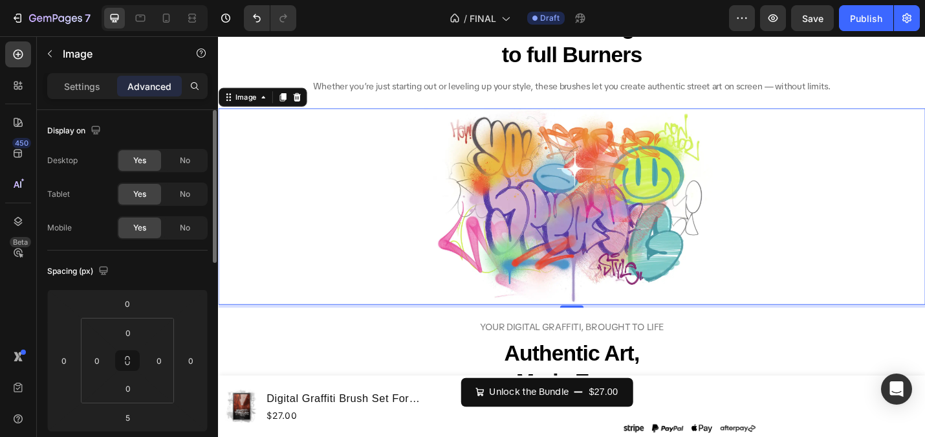
click at [80, 87] on p "Settings" at bounding box center [82, 87] width 36 height 14
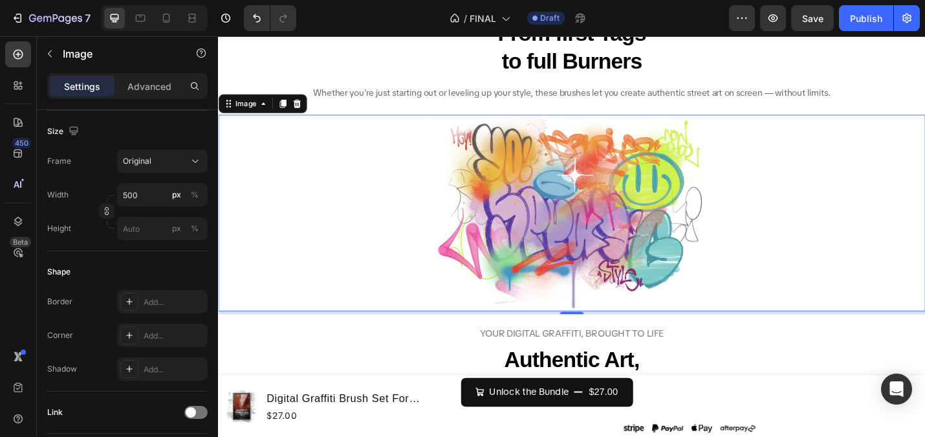
scroll to position [3907, 0]
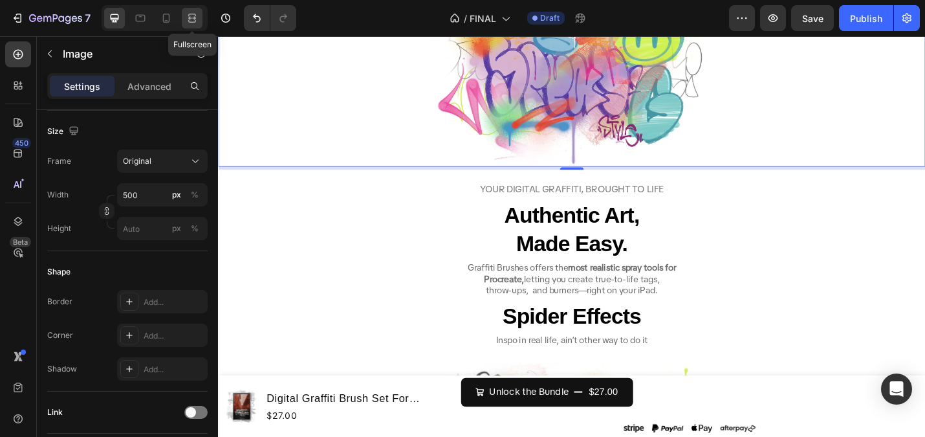
click at [192, 20] on icon at bounding box center [192, 21] width 8 height 3
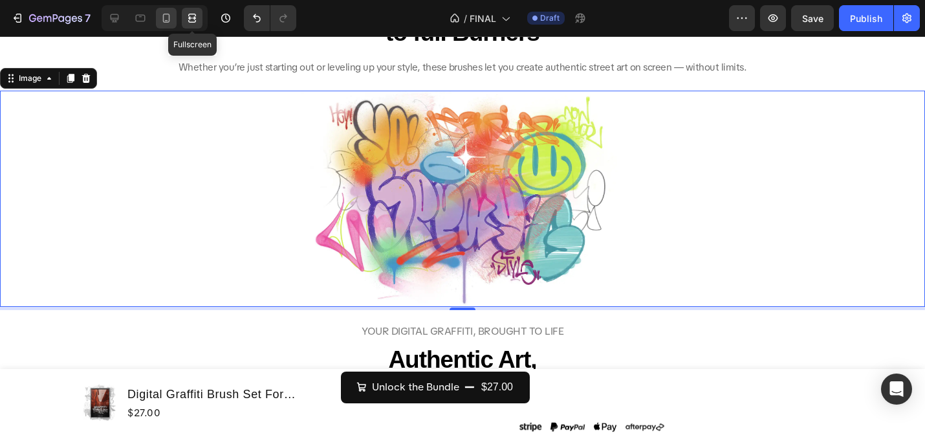
scroll to position [4034, 0]
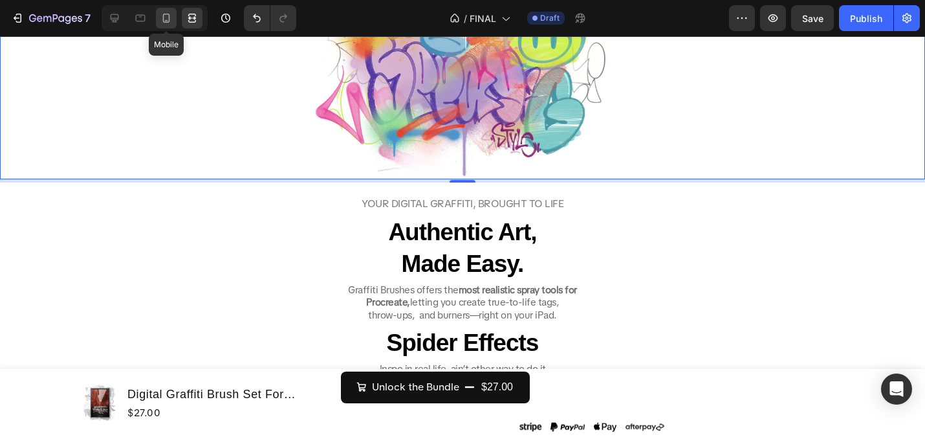
click at [171, 15] on icon at bounding box center [166, 18] width 13 height 13
type input "[URL][DOMAIN_NAME]"
type input "100"
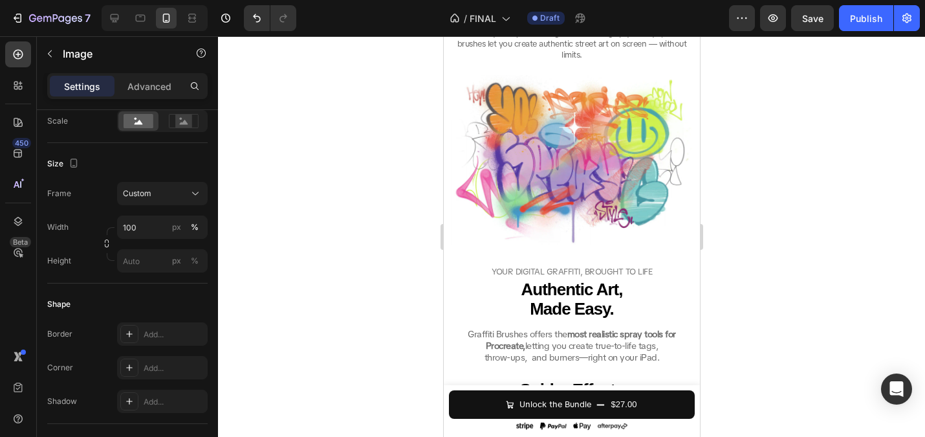
scroll to position [2105, 0]
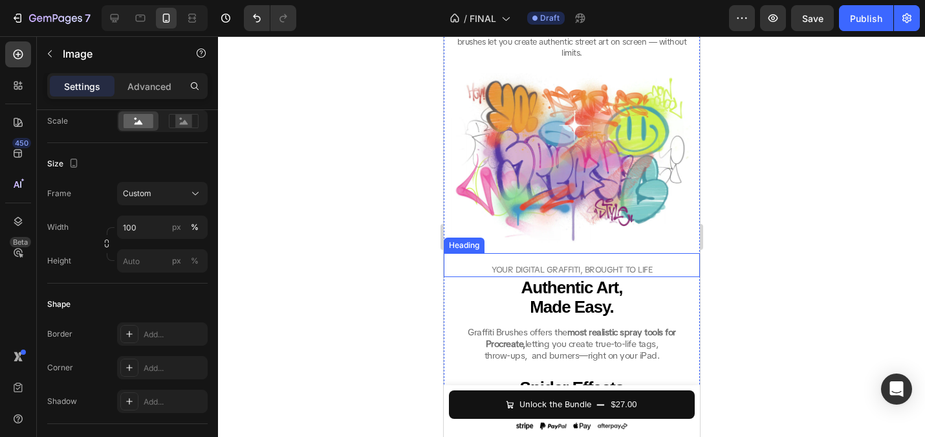
click at [580, 270] on span "YOUR DIGITAL GRAFFITI, BROUGHT TO LIFE" at bounding box center [571, 269] width 160 height 11
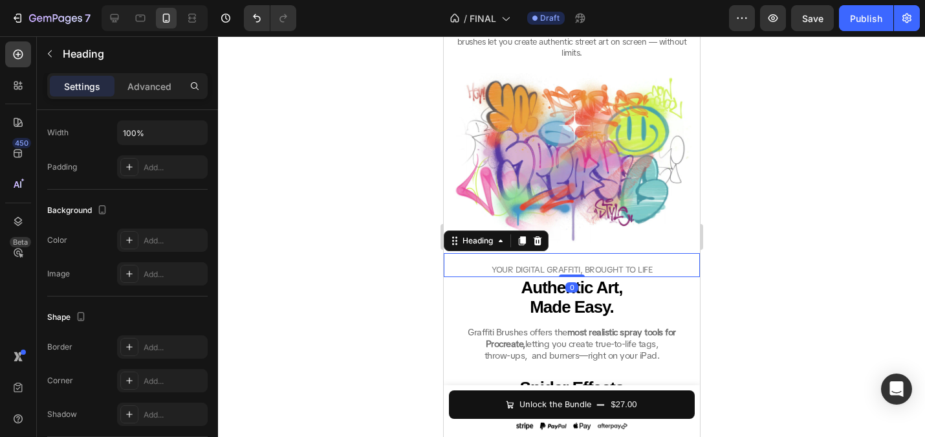
click at [580, 270] on span "YOUR DIGITAL GRAFFITI, BROUGHT TO LIFE" at bounding box center [571, 269] width 160 height 11
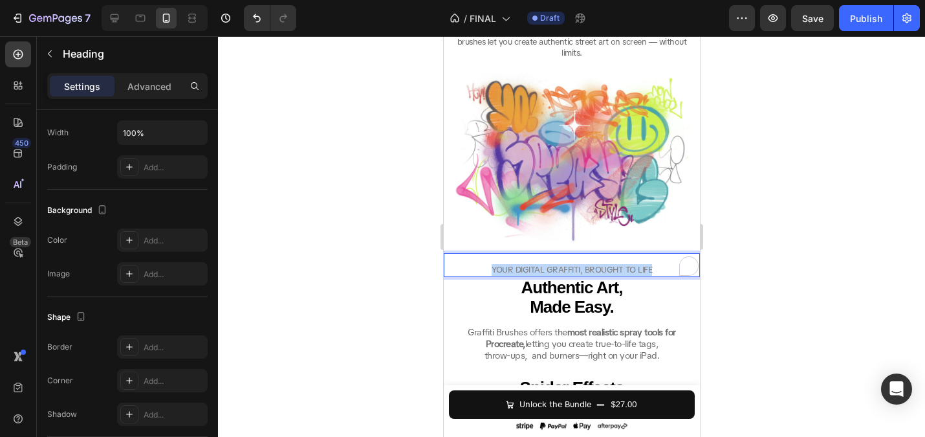
scroll to position [0, 0]
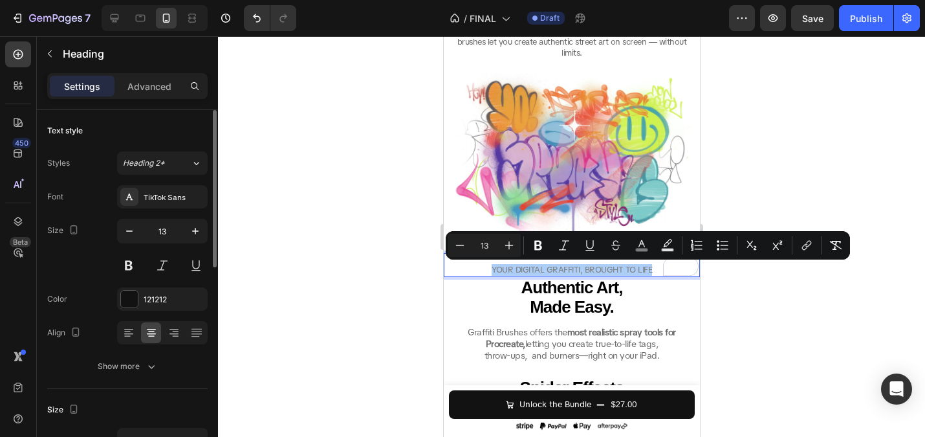
click at [798, 219] on div at bounding box center [571, 236] width 707 height 400
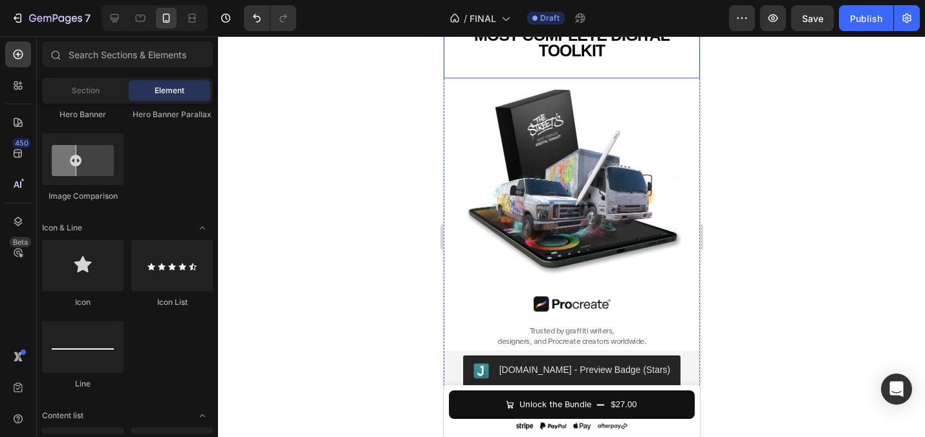
scroll to position [182, 0]
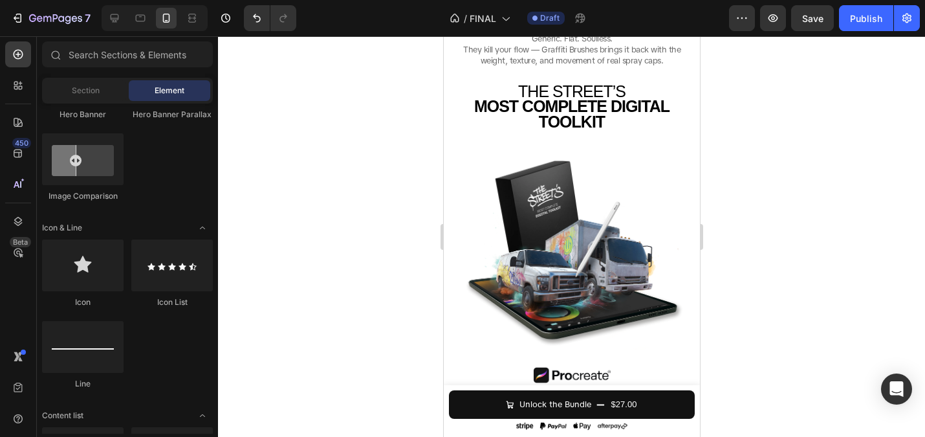
click at [330, 195] on div at bounding box center [571, 236] width 707 height 400
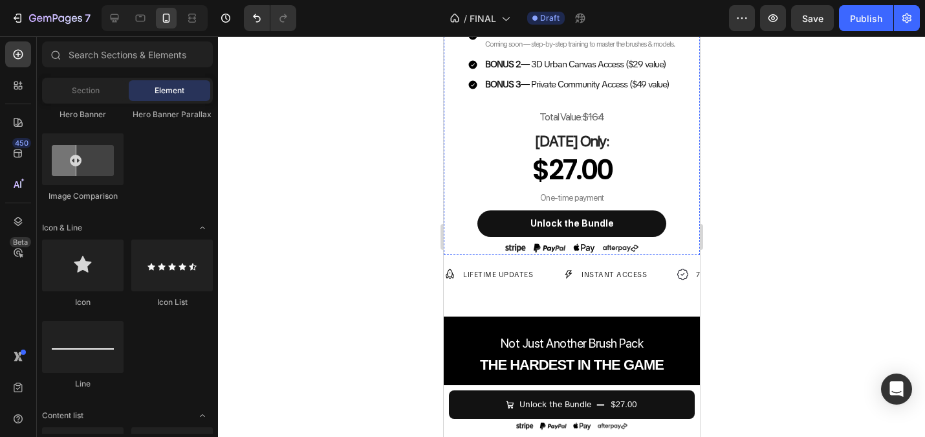
scroll to position [666, 0]
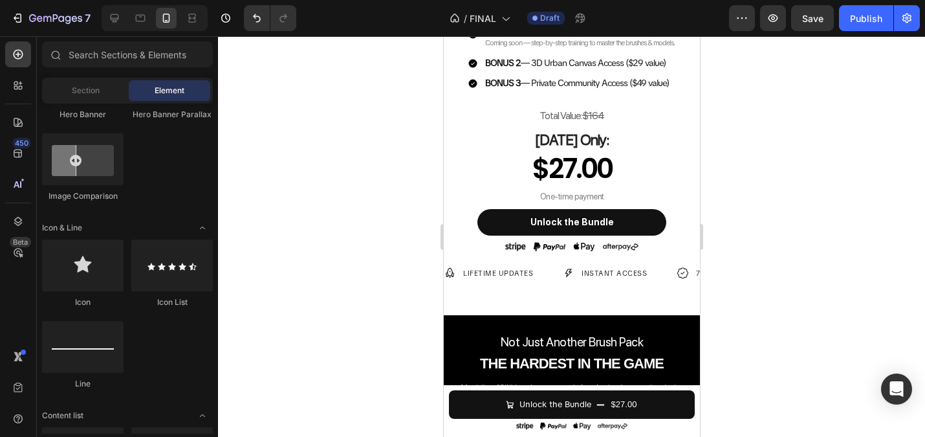
click at [334, 195] on div at bounding box center [571, 236] width 707 height 400
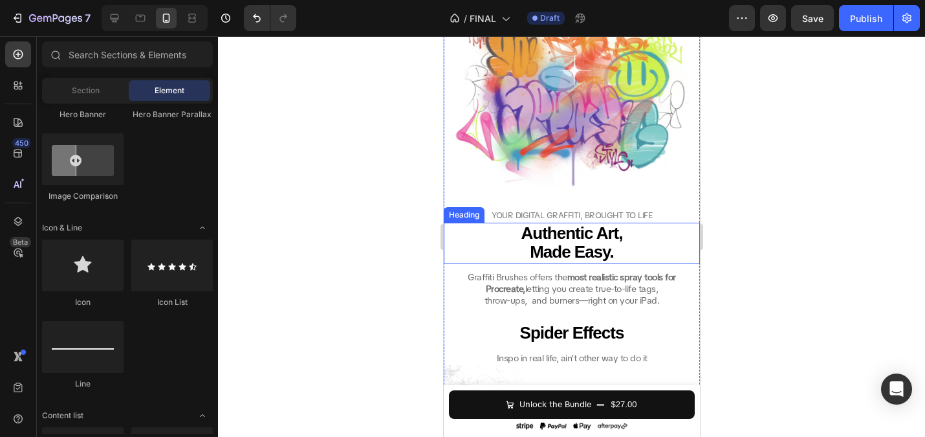
scroll to position [2182, 0]
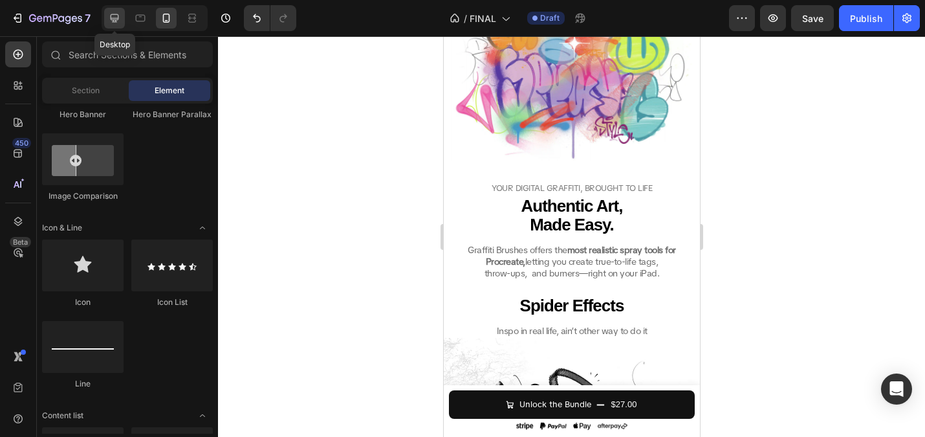
click at [110, 12] on icon at bounding box center [114, 18] width 13 height 13
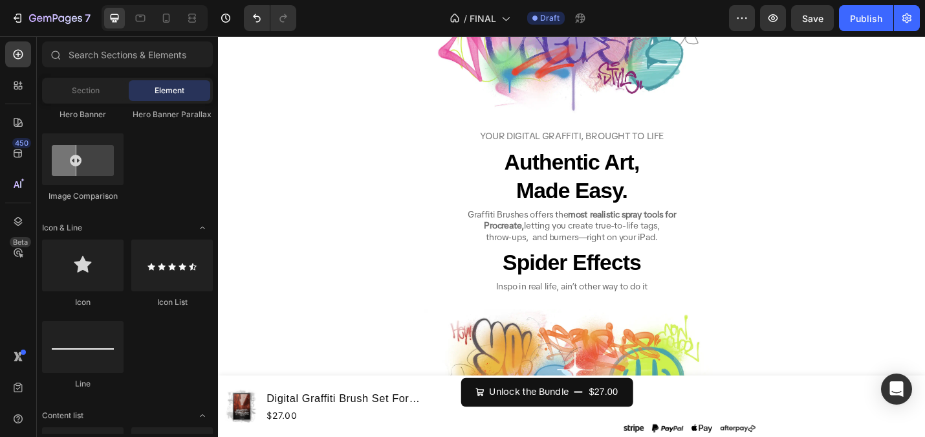
scroll to position [4003, 0]
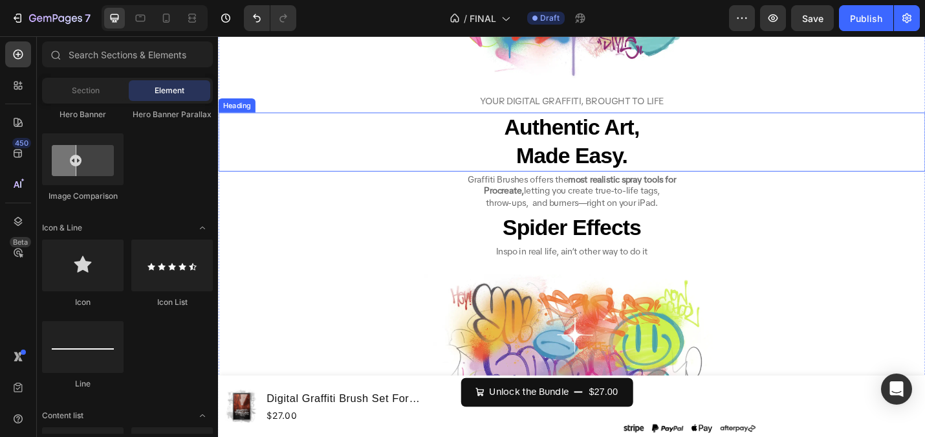
click at [598, 169] on strong "Made Easy." at bounding box center [606, 167] width 122 height 27
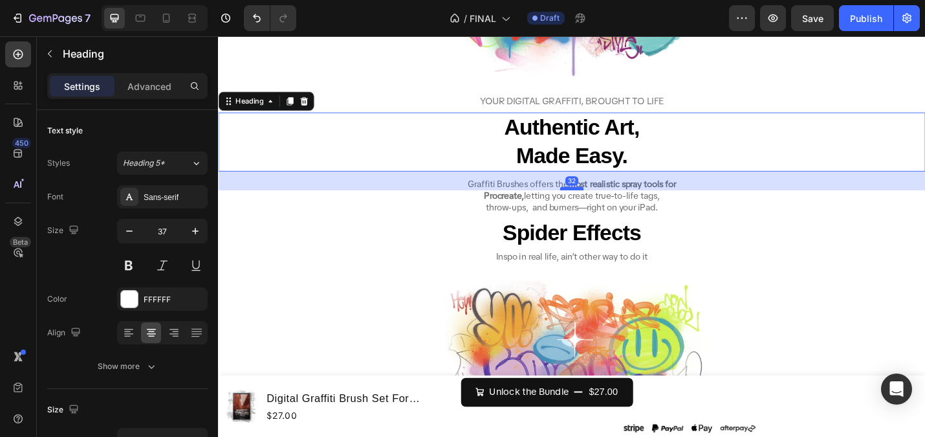
click at [606, 202] on div at bounding box center [606, 203] width 26 height 4
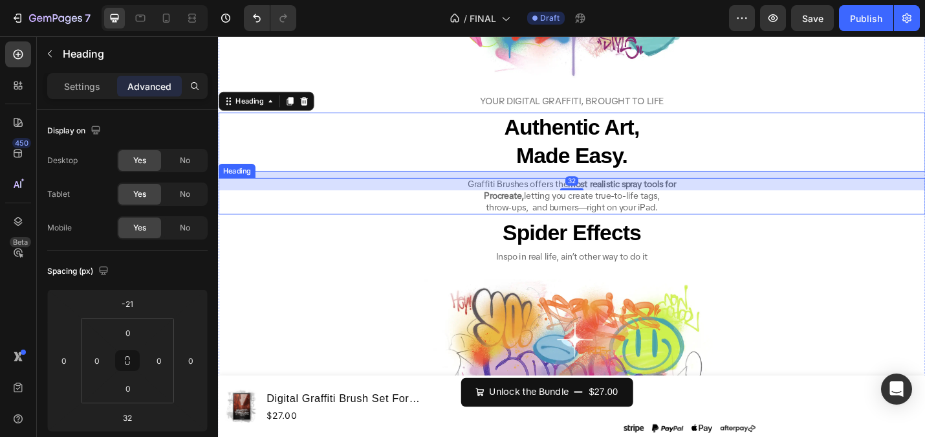
click at [600, 217] on h2 "Graffiti Brushes offers the most realistic spray tools for Procreate, letting y…" at bounding box center [606, 212] width 776 height 41
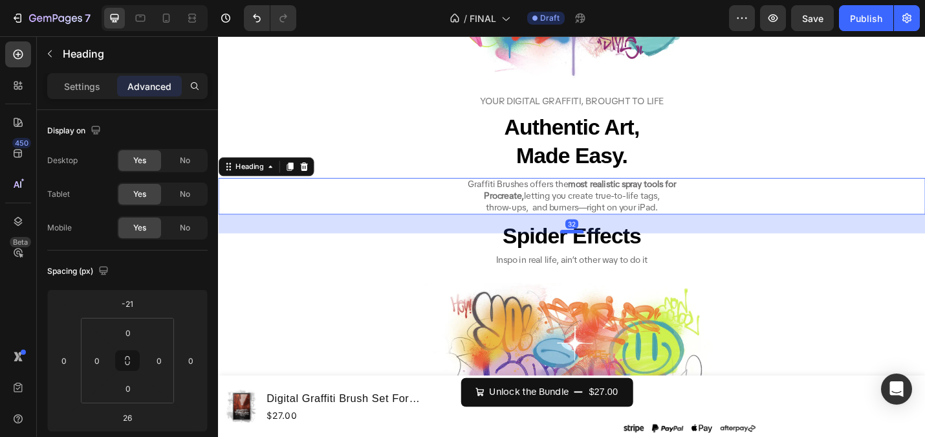
click at [608, 251] on div at bounding box center [606, 250] width 26 height 4
type input "32"
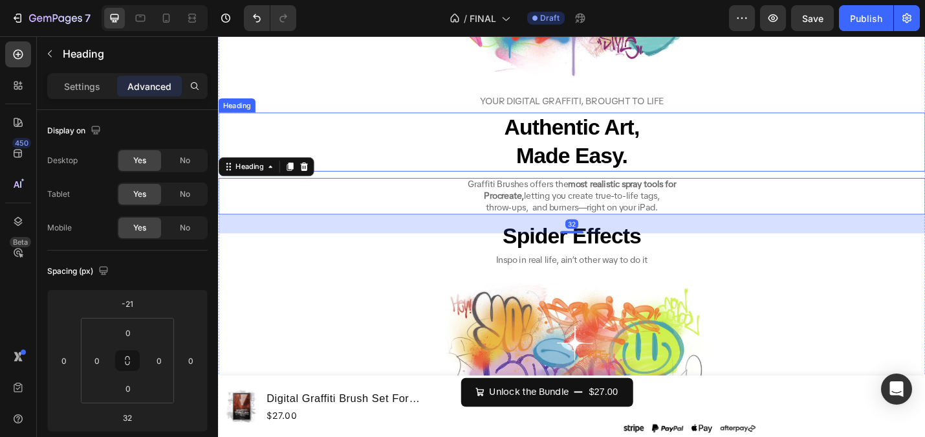
click at [591, 140] on strong "Authentic Art," at bounding box center [606, 136] width 148 height 27
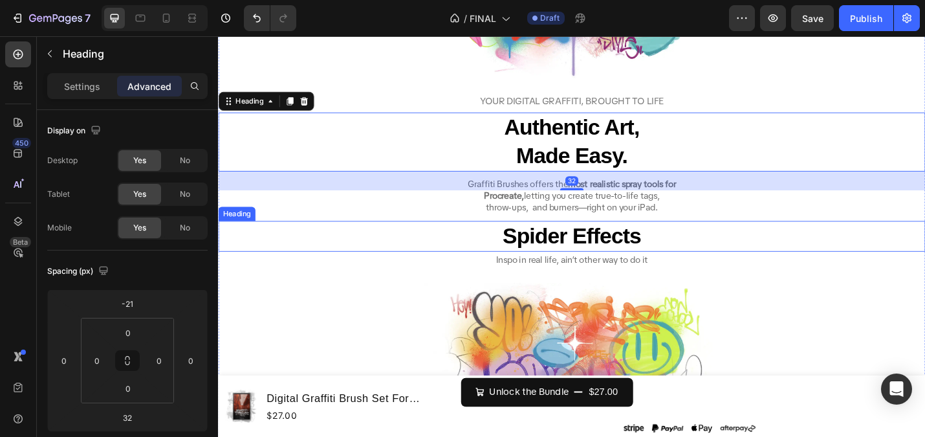
click at [618, 256] on strong "Spider Effects" at bounding box center [607, 255] width 152 height 27
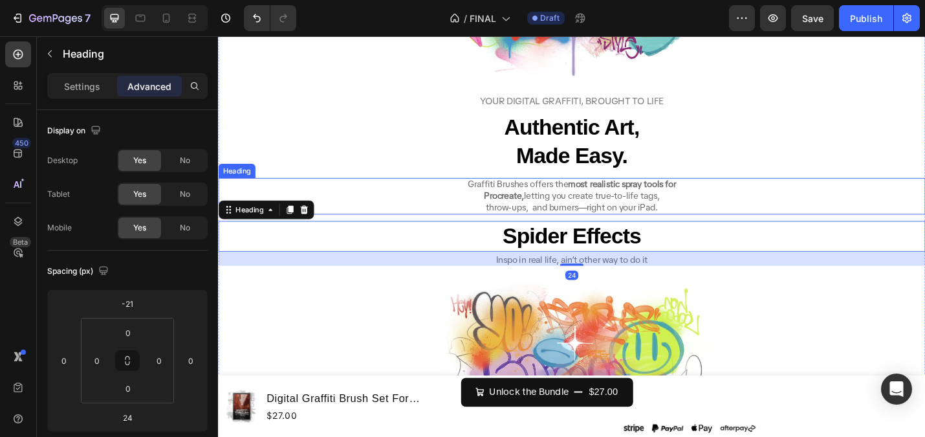
click at [595, 213] on h2 "Graffiti Brushes offers the most realistic spray tools for Procreate, letting y…" at bounding box center [606, 212] width 776 height 41
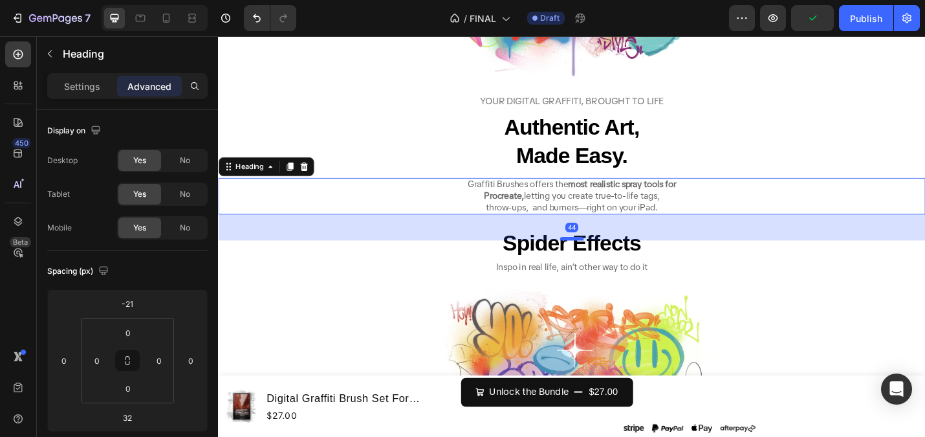
drag, startPoint x: 606, startPoint y: 249, endPoint x: 606, endPoint y: 257, distance: 7.8
click at [606, 257] on div at bounding box center [606, 258] width 26 height 4
click at [606, 257] on div at bounding box center [606, 259] width 26 height 4
type input "45"
click at [561, 206] on h2 "Graffiti Brushes offers the most realistic spray tools for Procreate, letting y…" at bounding box center [606, 212] width 776 height 41
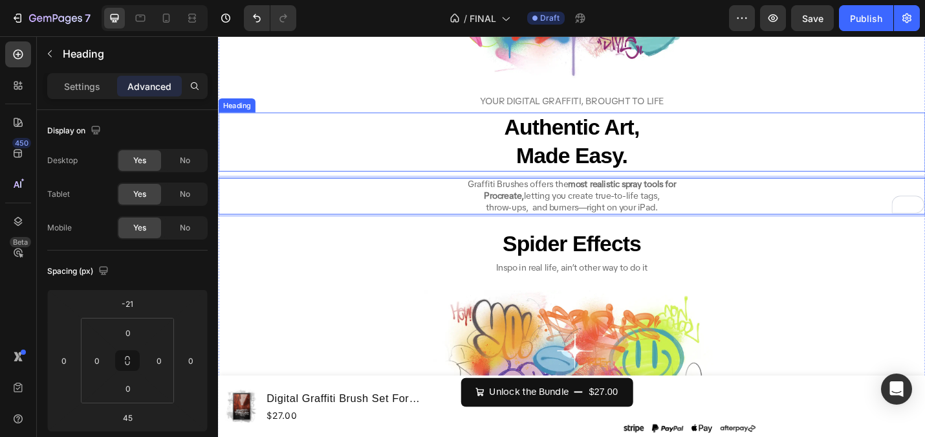
click at [576, 175] on strong "Made Easy." at bounding box center [606, 167] width 122 height 27
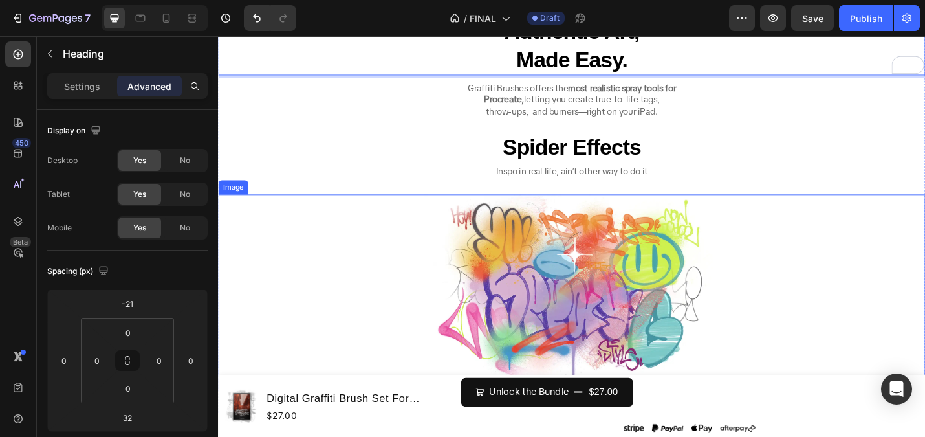
scroll to position [4121, 0]
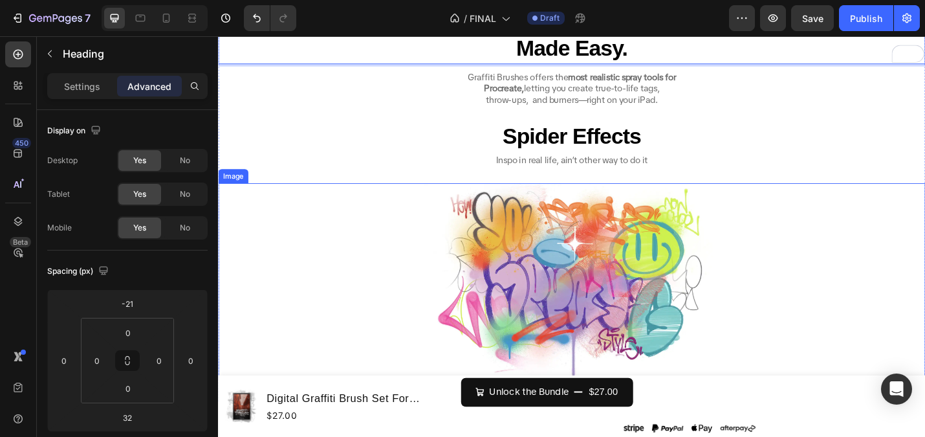
click at [651, 246] on img at bounding box center [605, 304] width 323 height 215
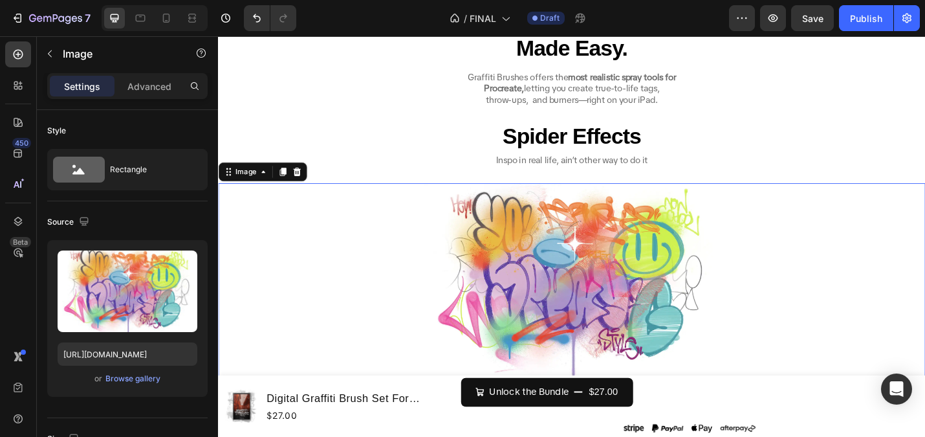
click at [651, 246] on img at bounding box center [605, 304] width 323 height 215
click at [126, 377] on div "Browse gallery" at bounding box center [132, 379] width 55 height 12
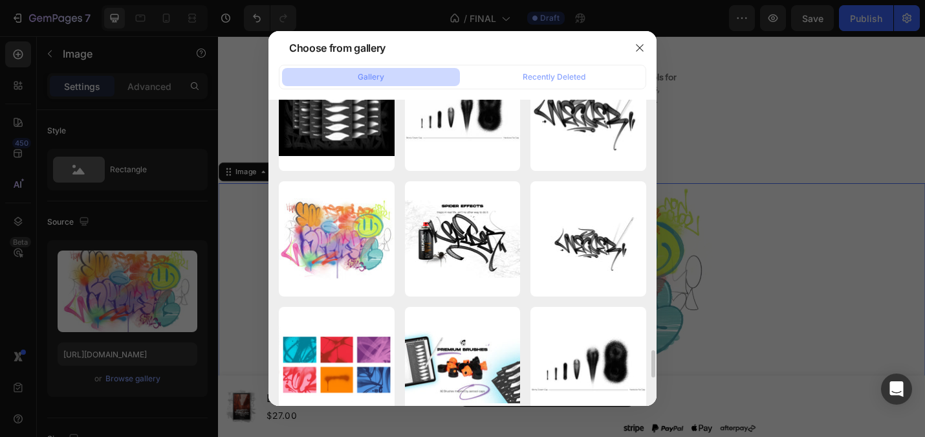
scroll to position [2828, 0]
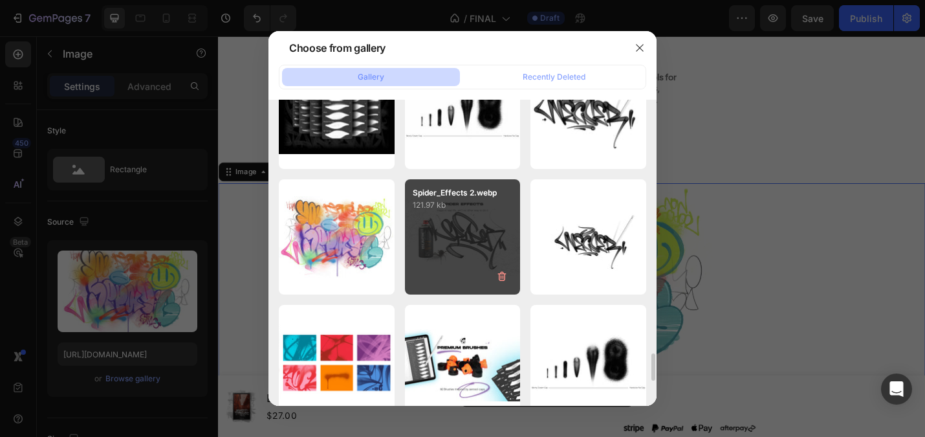
click at [444, 262] on div "Spider_Effects 2.webp 121.97 kb" at bounding box center [463, 237] width 116 height 116
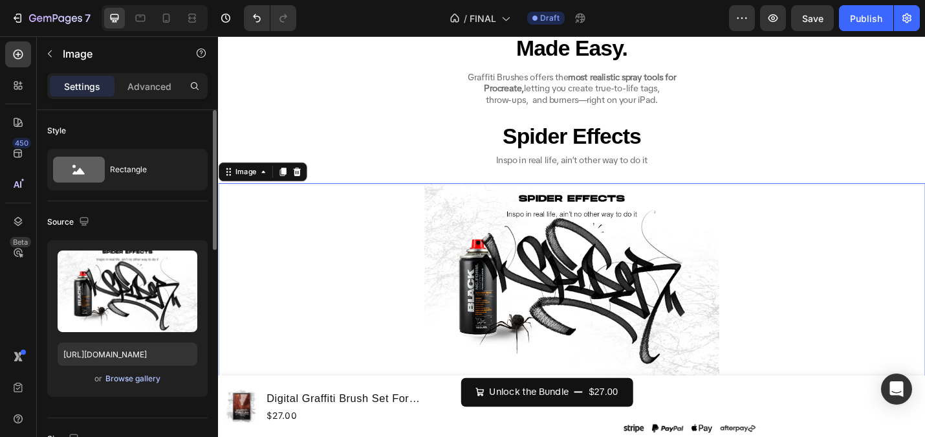
click at [128, 381] on div "Browse gallery" at bounding box center [132, 379] width 55 height 12
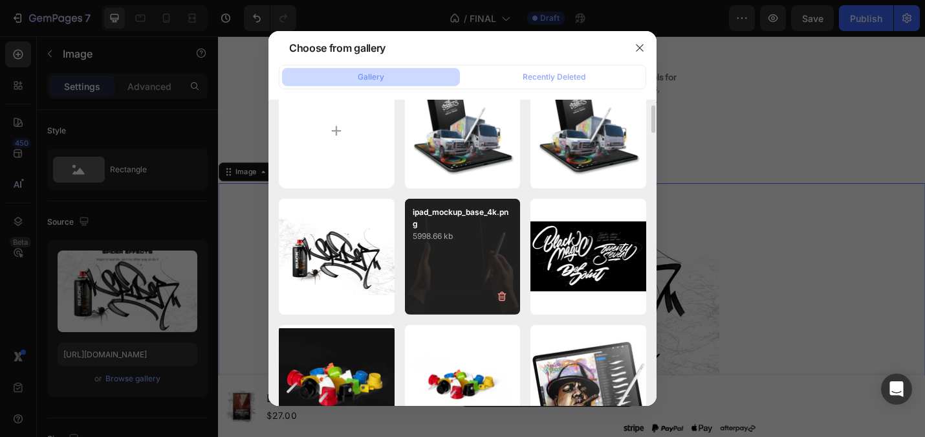
scroll to position [40, 0]
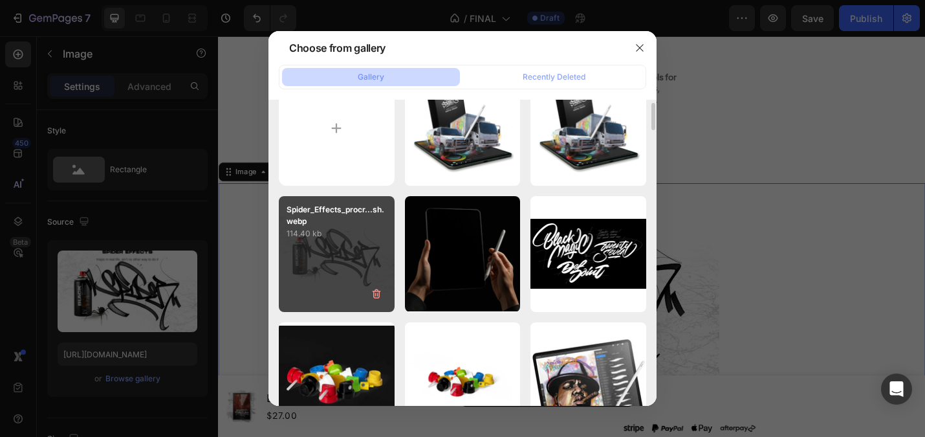
click at [327, 243] on div "Spider_Effects_procr...sh.webp 114.40 kb" at bounding box center [337, 254] width 116 height 116
type input "[URL][DOMAIN_NAME]"
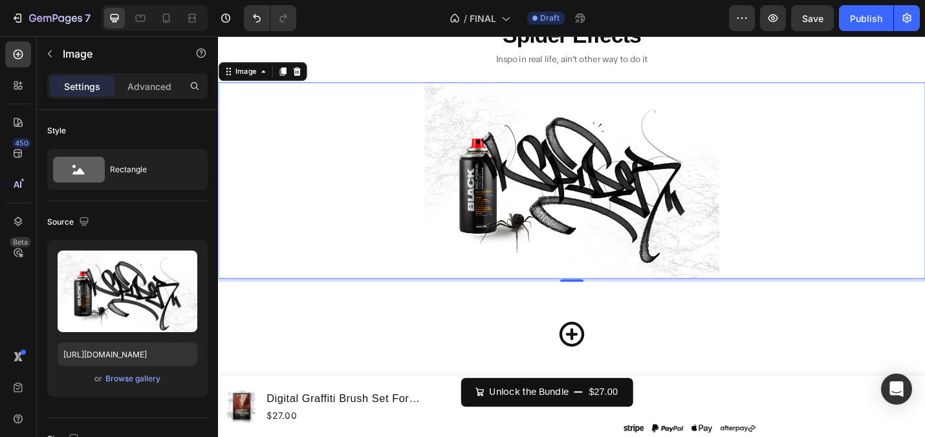
scroll to position [4239, 0]
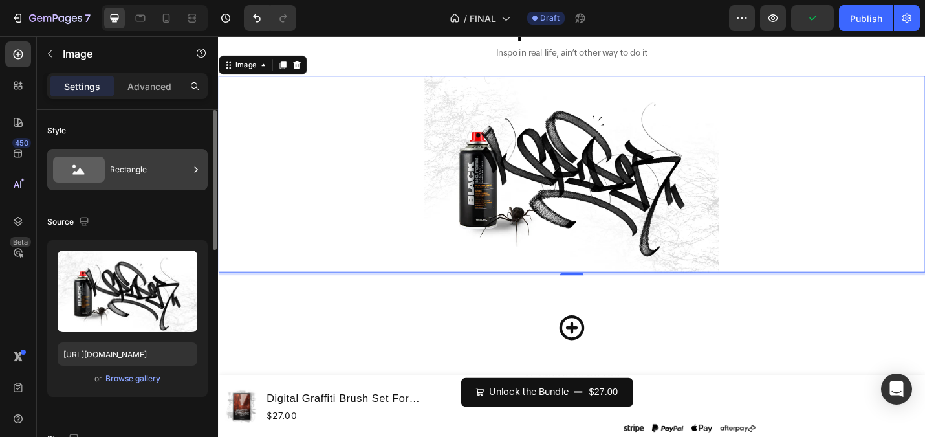
click at [123, 170] on div "Rectangle" at bounding box center [149, 170] width 79 height 30
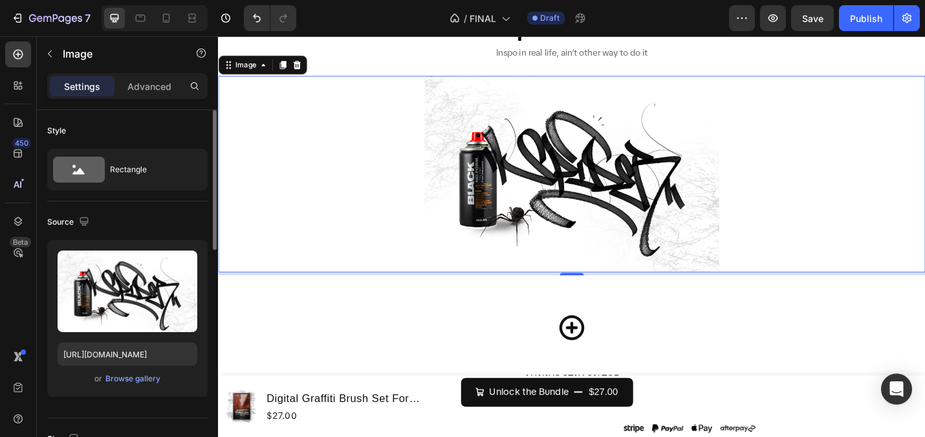
click at [125, 124] on div "Style" at bounding box center [127, 130] width 160 height 21
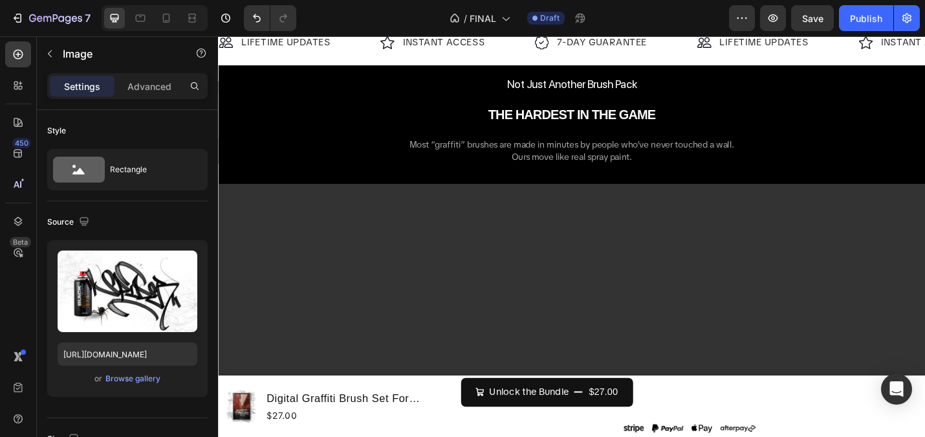
scroll to position [1022, 0]
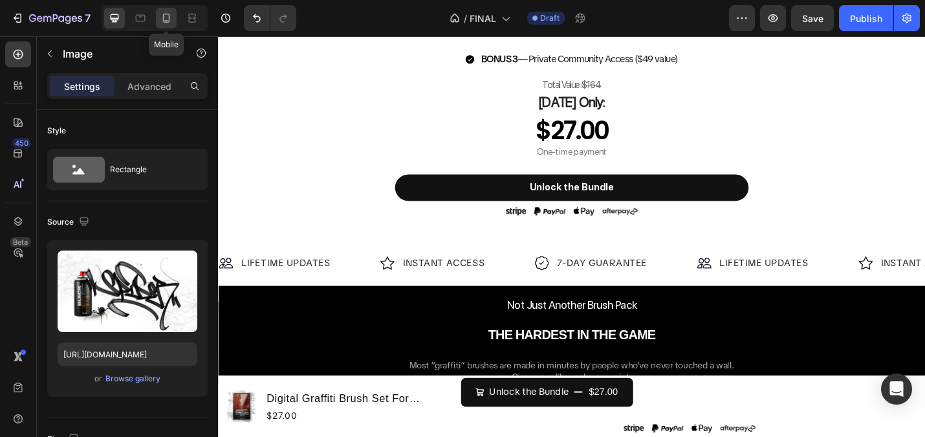
click at [159, 25] on div at bounding box center [166, 18] width 21 height 21
type input "100"
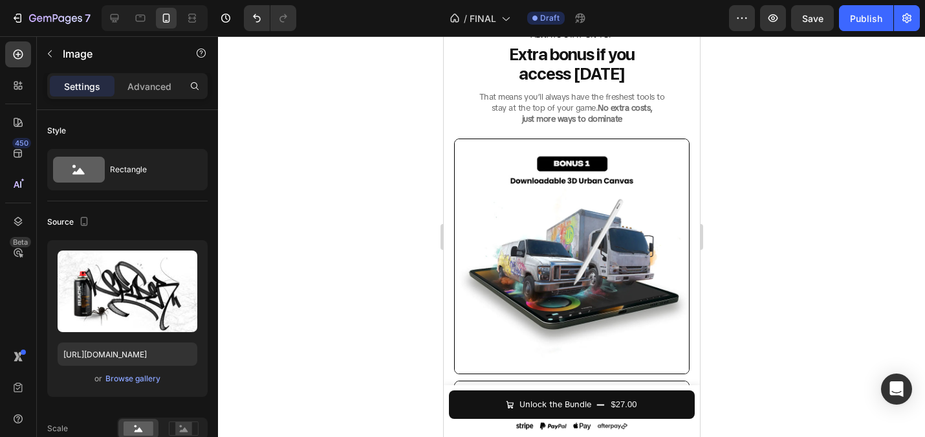
scroll to position [1533, 0]
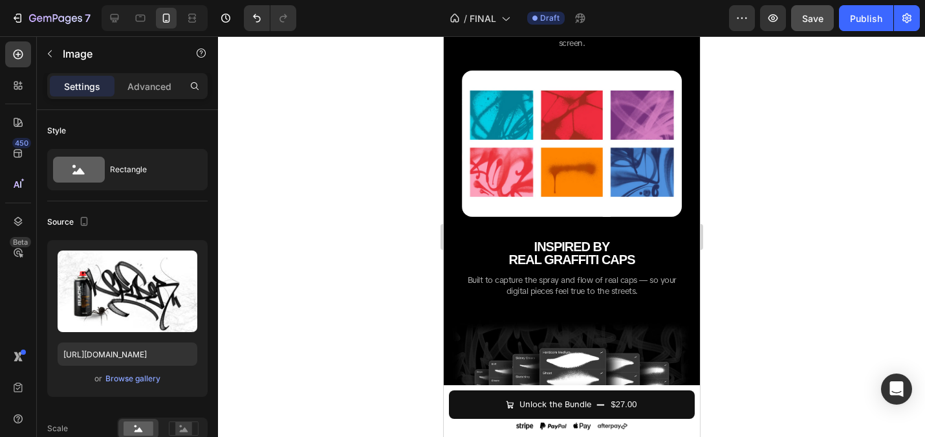
click at [802, 8] on button "Save" at bounding box center [812, 18] width 43 height 26
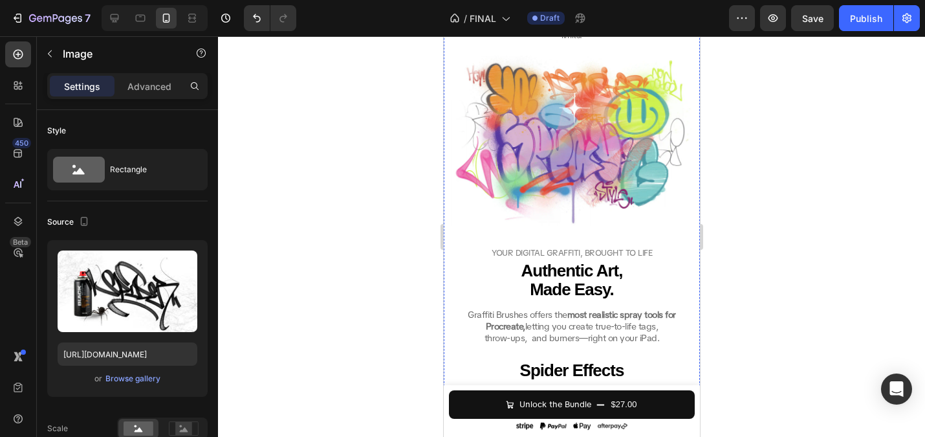
scroll to position [1855, 0]
